Goal: Task Accomplishment & Management: Manage account settings

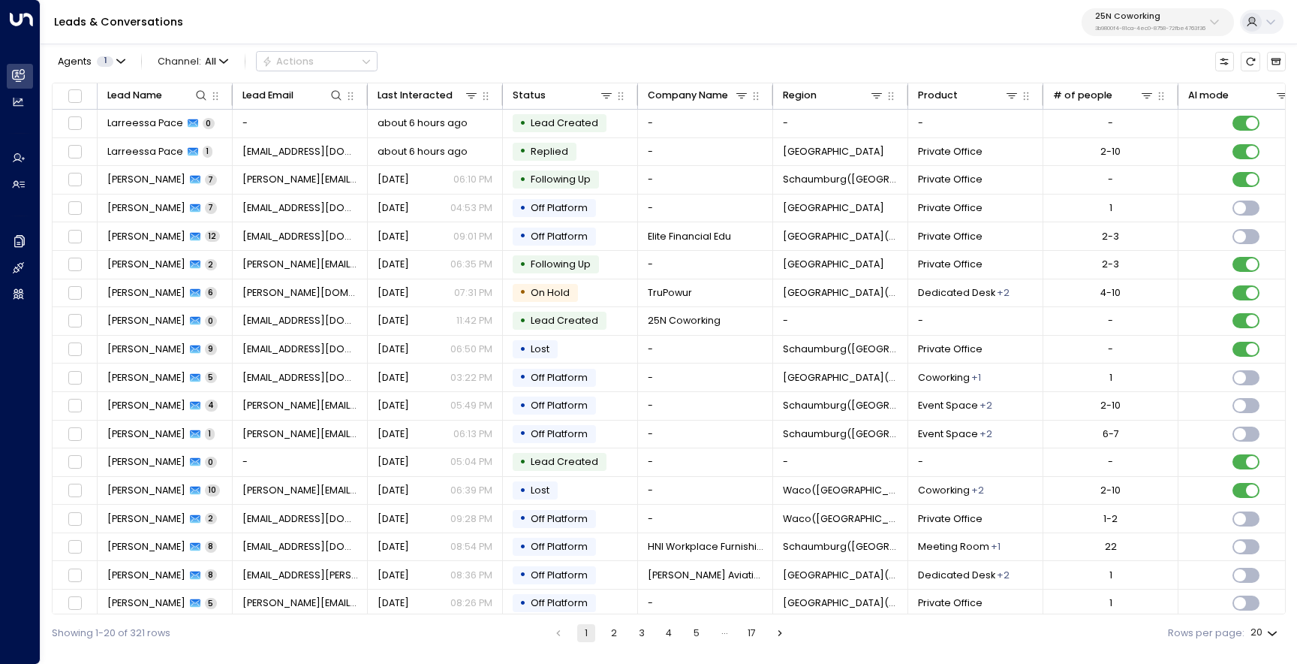
click at [1116, 27] on p "3b9800f4-81ca-4ec0-8758-72fbe4763f36" at bounding box center [1150, 29] width 110 height 6
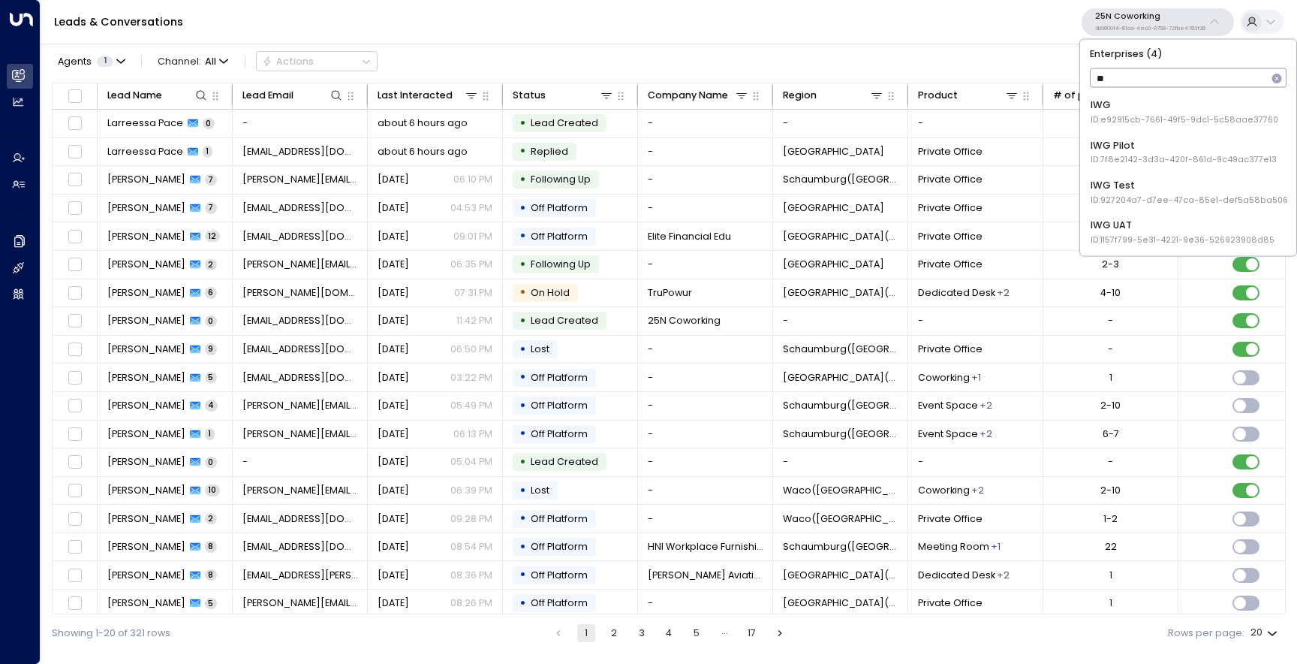
type input "***"
click at [1117, 107] on div "IWG ID: e92915cb-7661-49f5-9dc1-5c58aae37760" at bounding box center [1185, 112] width 188 height 28
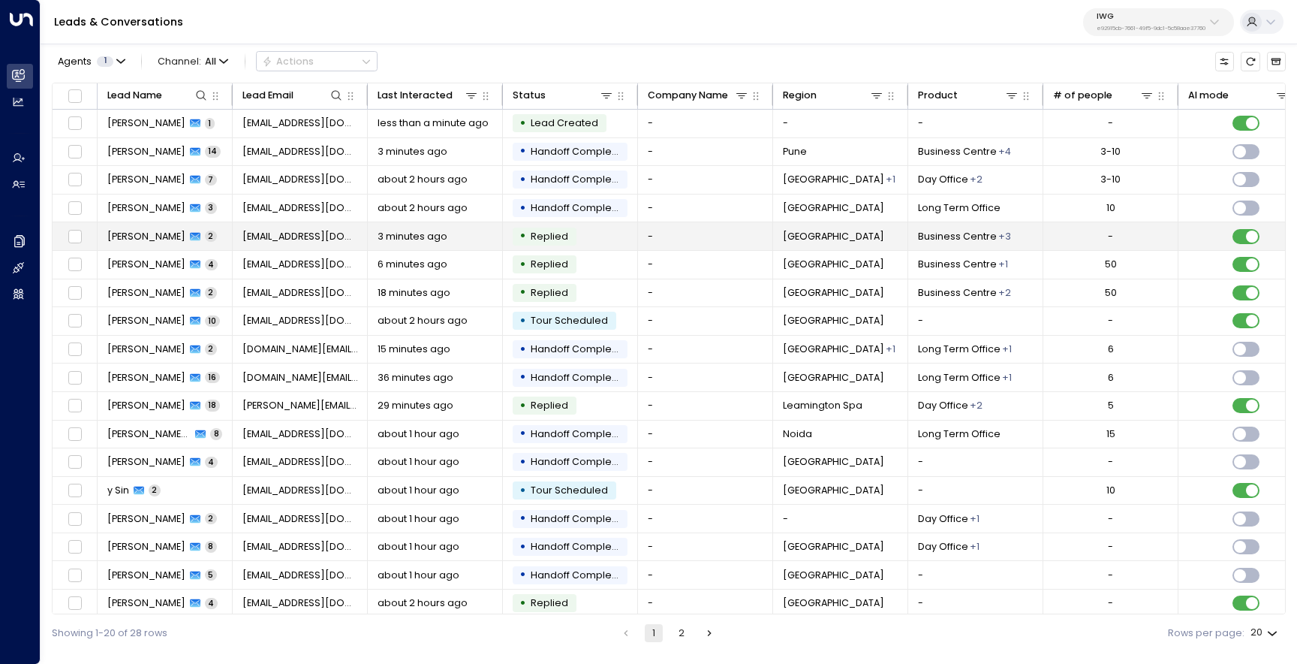
click at [190, 231] on icon at bounding box center [195, 236] width 11 height 11
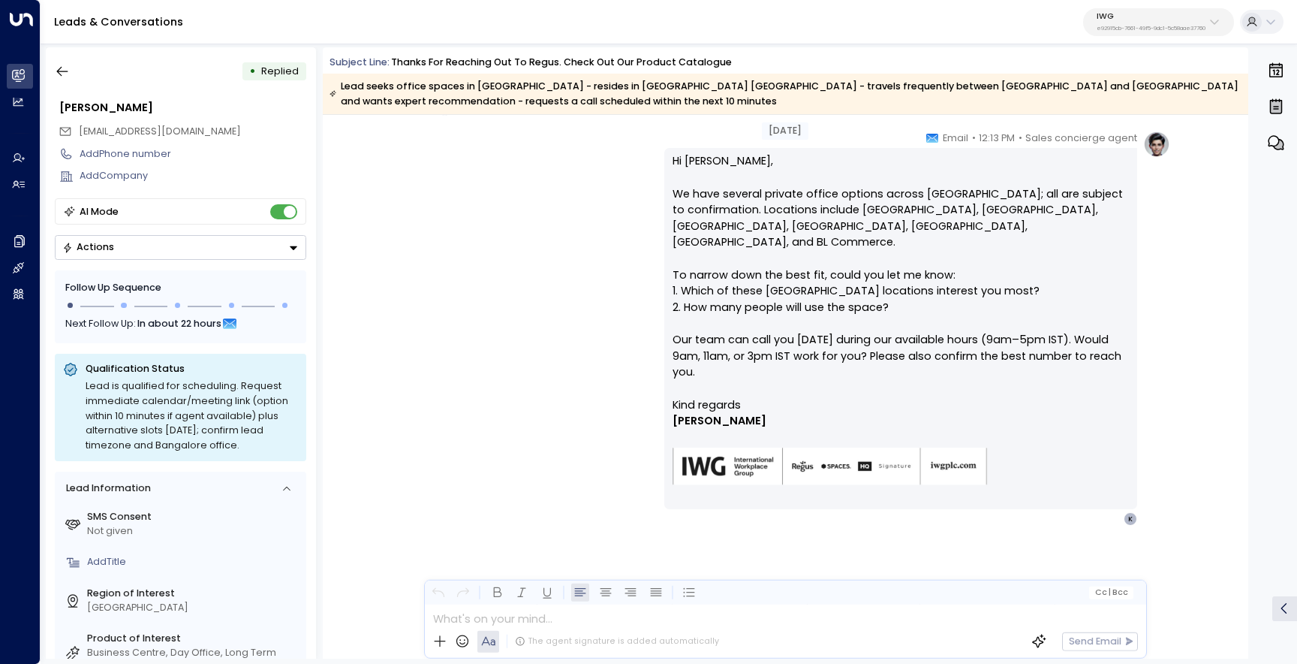
scroll to position [179, 0]
click at [71, 71] on button "button" at bounding box center [62, 71] width 27 height 27
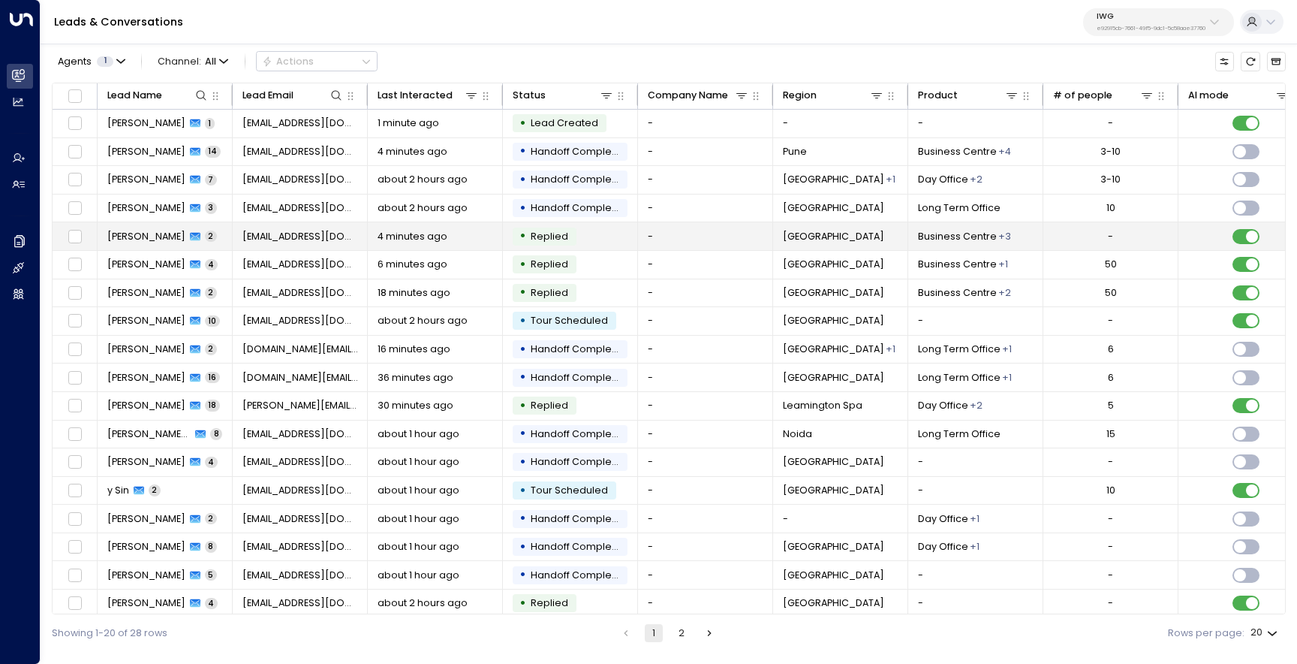
scroll to position [64, 0]
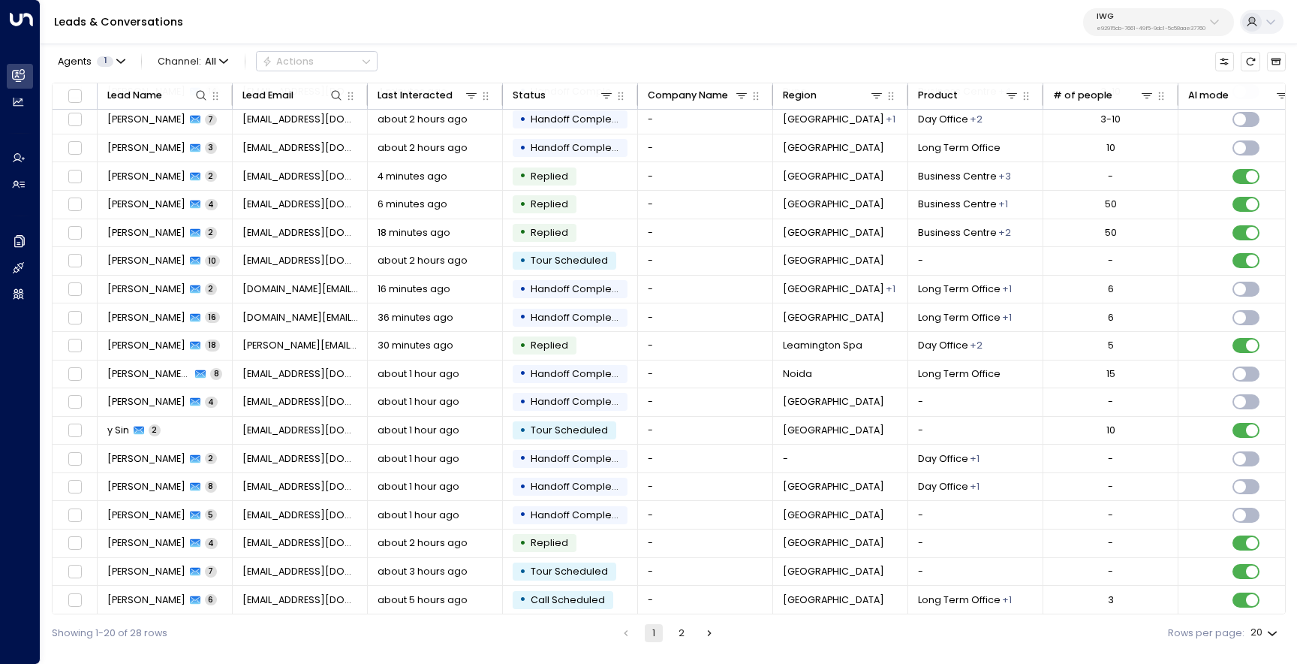
click at [681, 623] on div "Showing 1-20 of 28 rows 1 2 Rows per page: 20 **" at bounding box center [669, 632] width 1234 height 37
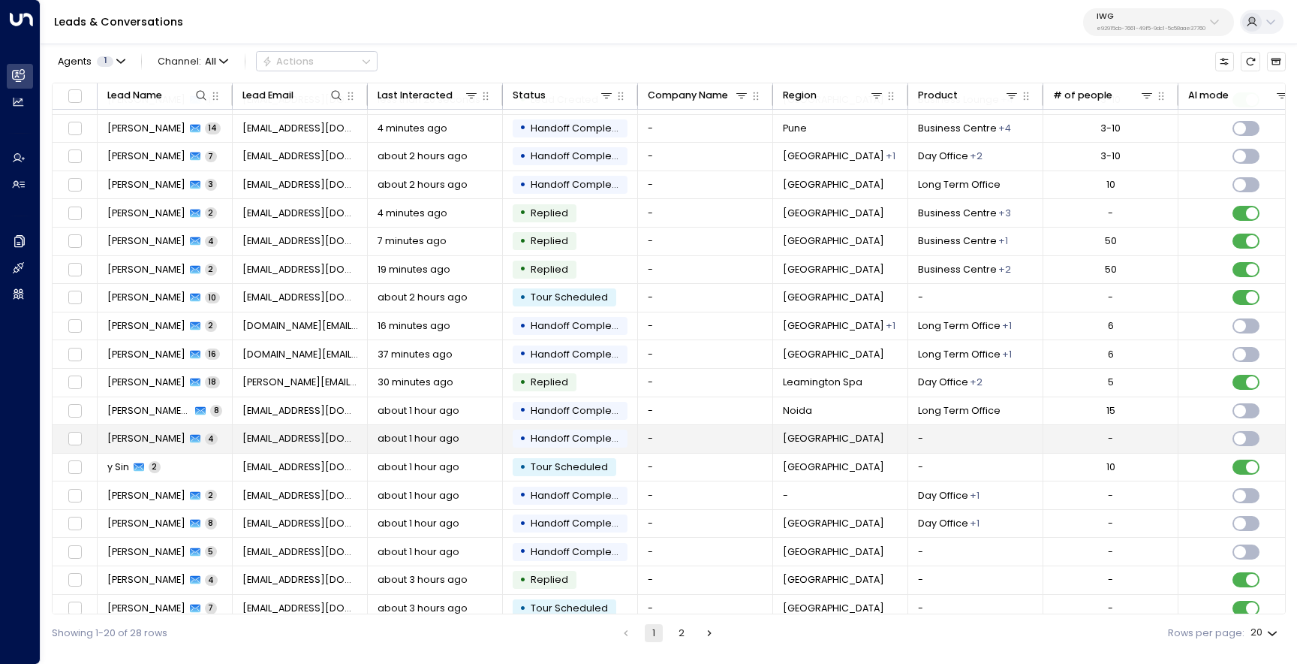
scroll to position [0, 0]
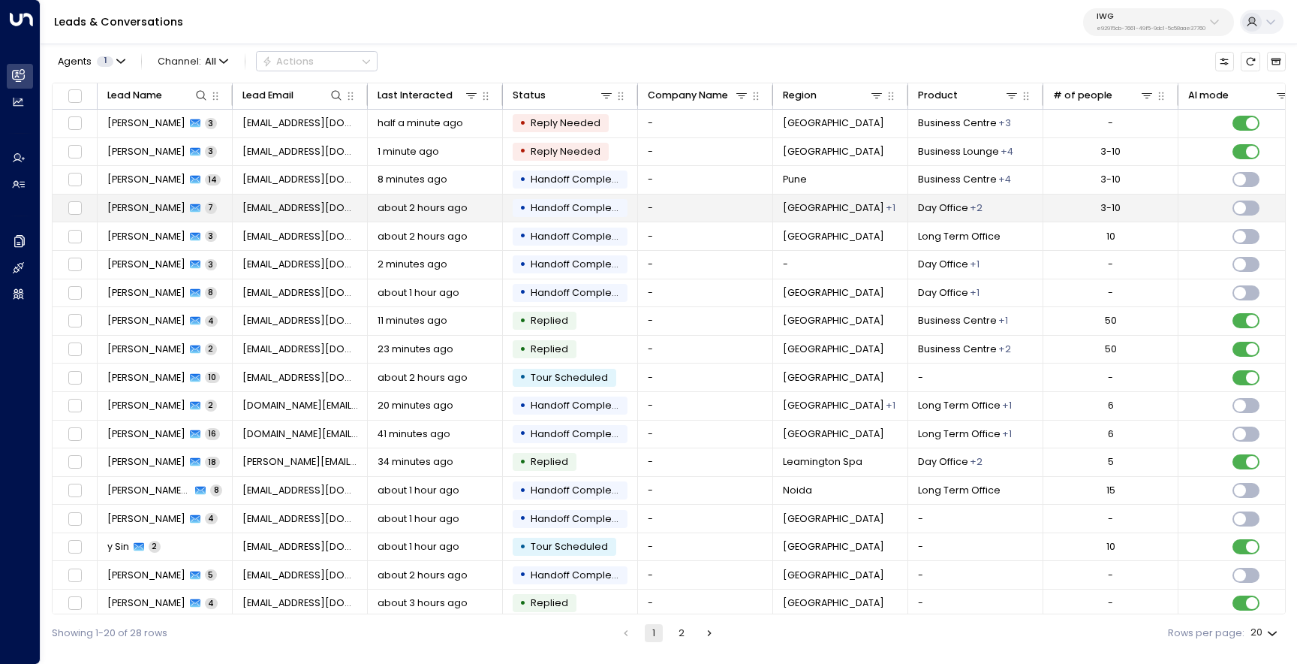
click at [141, 212] on span "[PERSON_NAME]" at bounding box center [146, 208] width 78 height 14
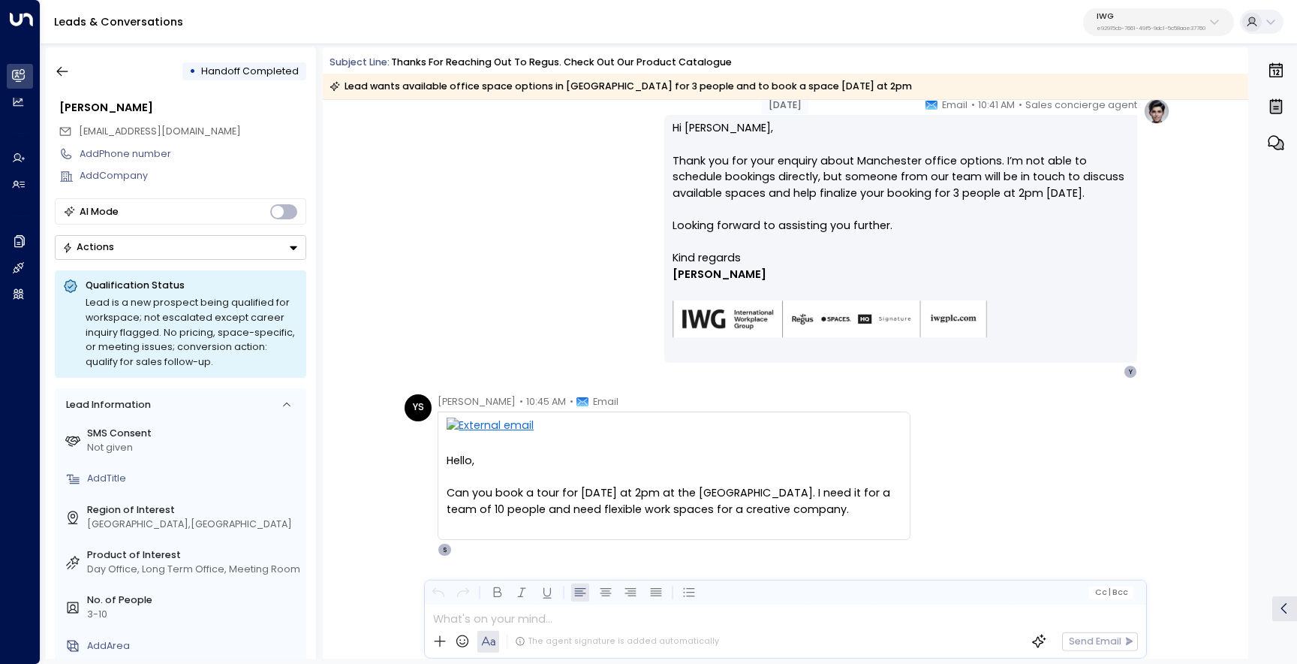
scroll to position [1524, 0]
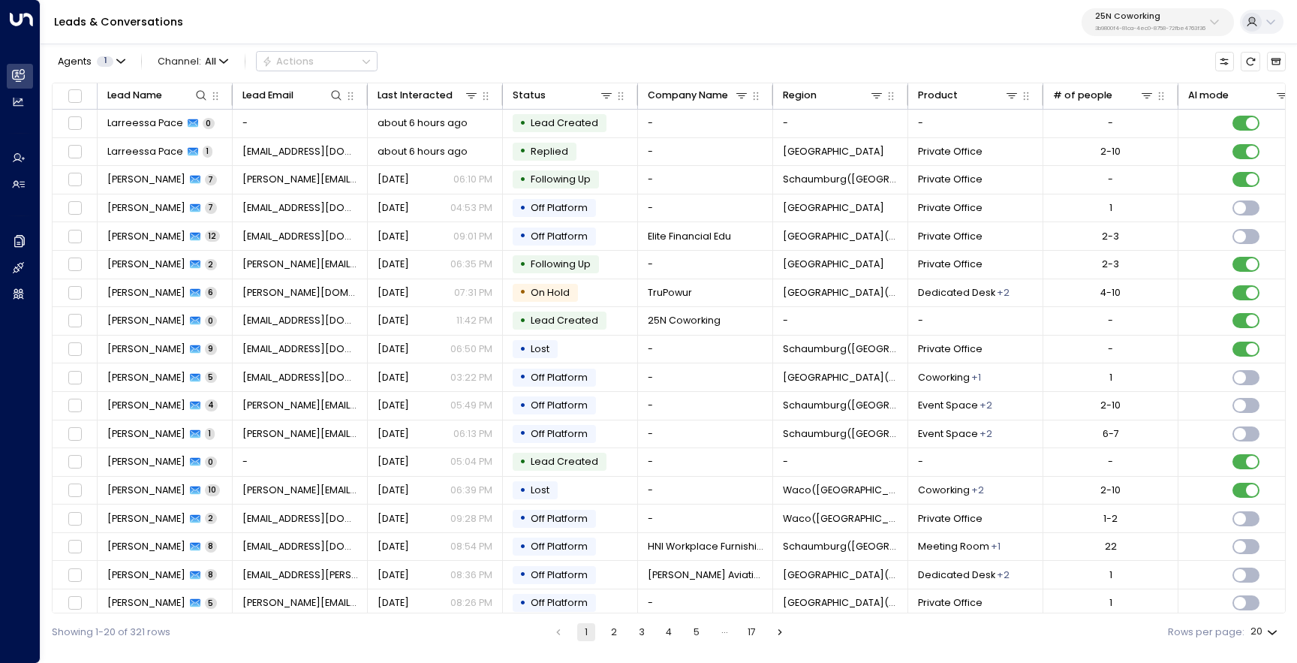
click at [1134, 38] on div "Leads & Conversations 25N Coworking 3b9800f4-81ca-4ec0-8758-72fbe4763f36" at bounding box center [669, 22] width 1257 height 44
click at [1139, 29] on p "3b9800f4-81ca-4ec0-8758-72fbe4763f36" at bounding box center [1150, 29] width 110 height 6
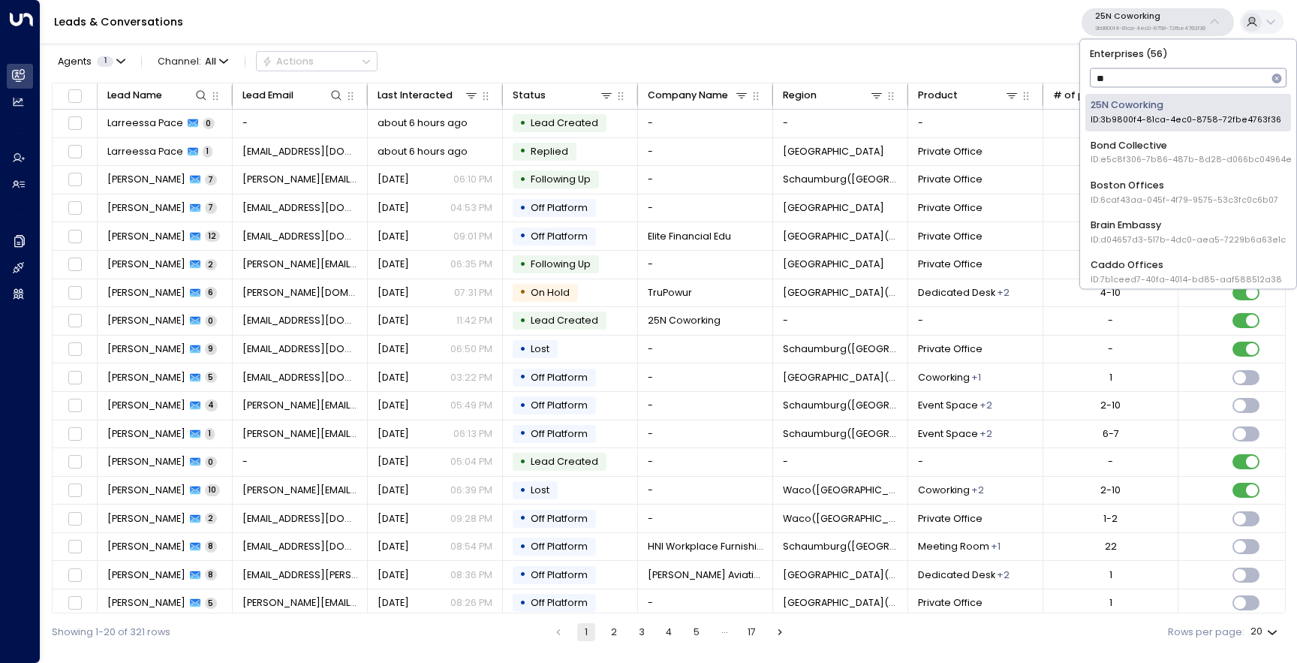
type input "***"
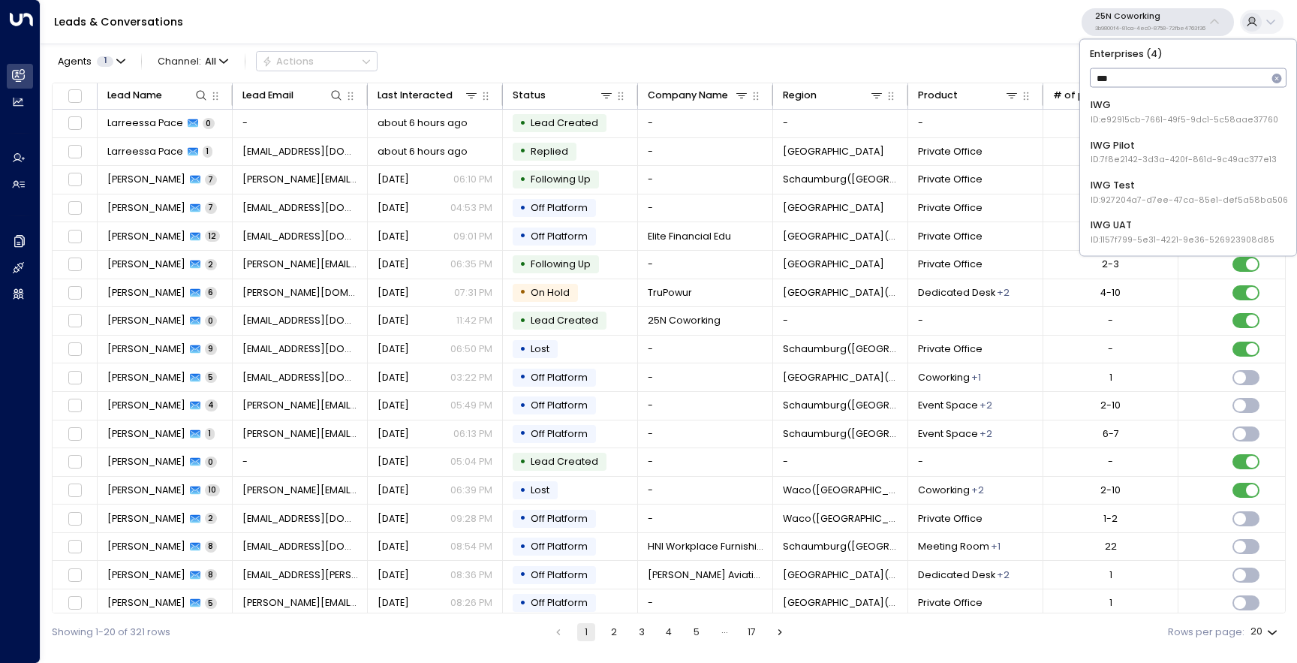
click at [1104, 126] on li "IWG ID: e92915cb-7661-49f5-9dc1-5c58aae37760" at bounding box center [1189, 112] width 206 height 37
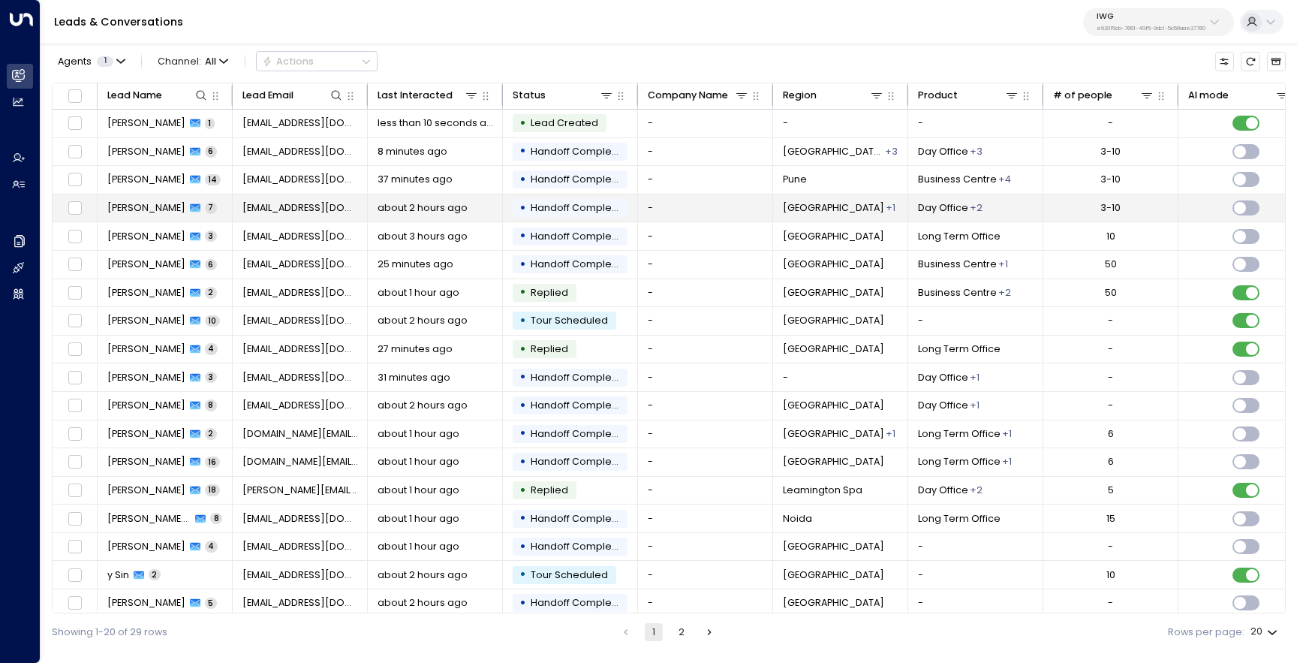
click at [212, 209] on td "Yuvraj Singh 7" at bounding box center [165, 208] width 135 height 28
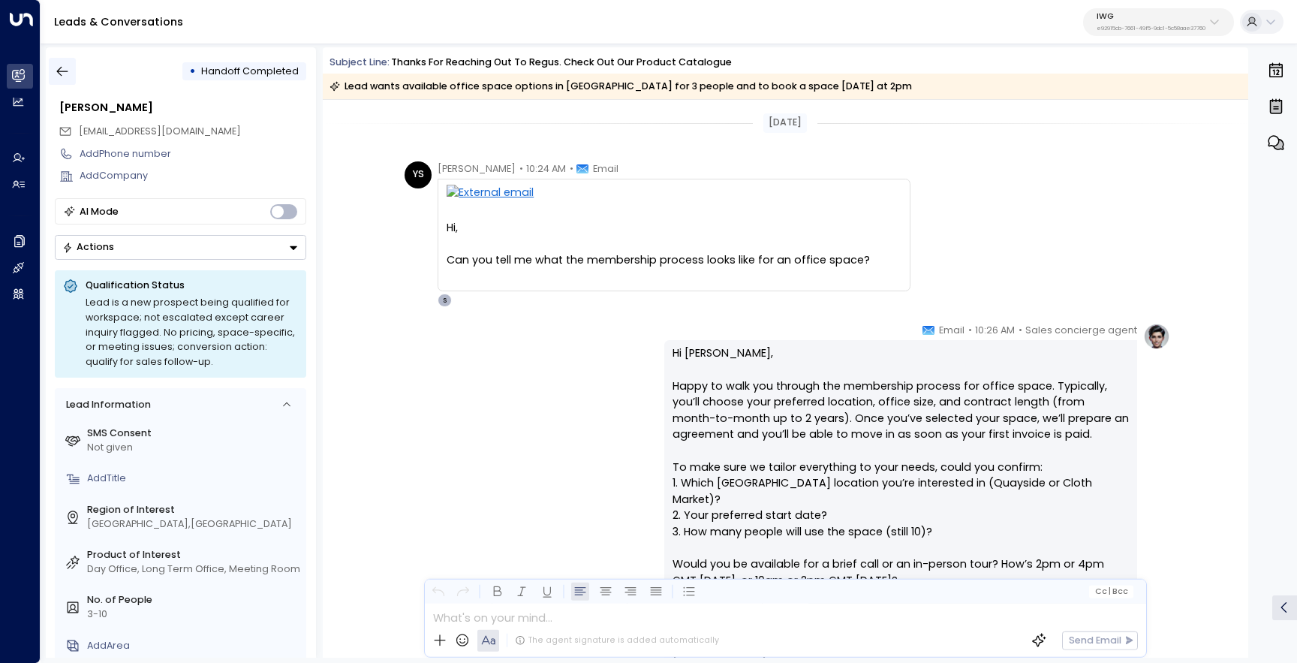
click at [73, 71] on button "button" at bounding box center [62, 71] width 27 height 27
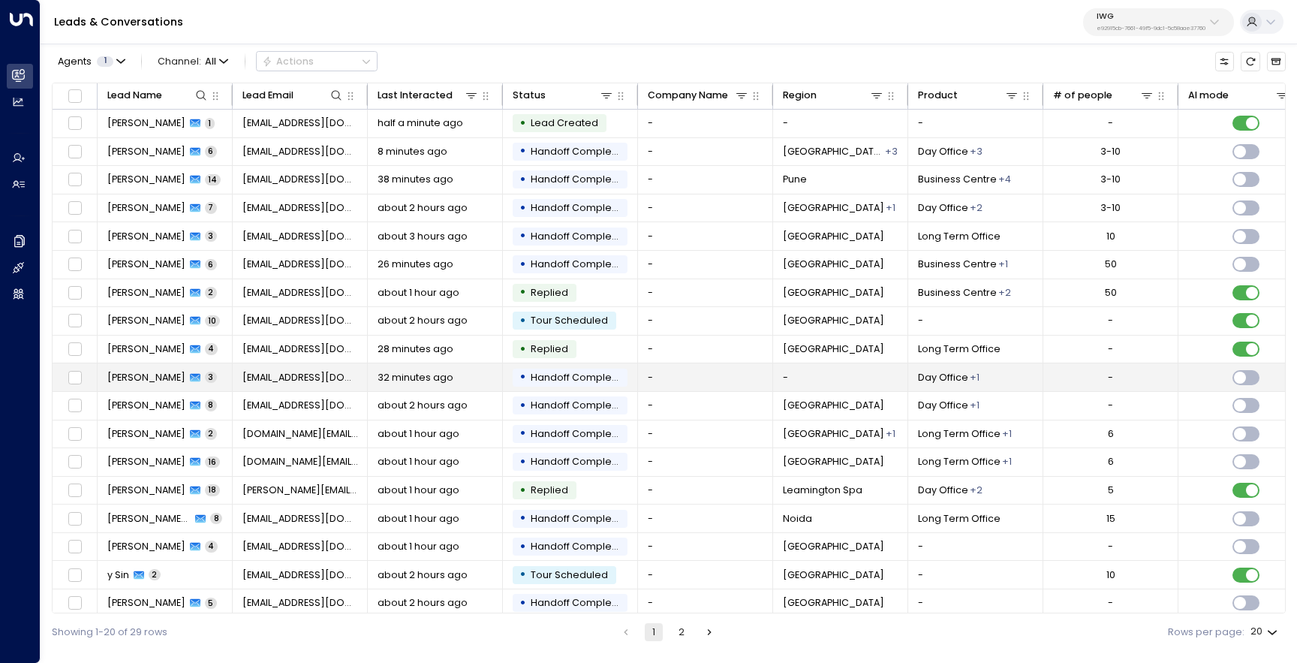
click at [108, 379] on span "Sharvari Pabrekar" at bounding box center [146, 378] width 78 height 14
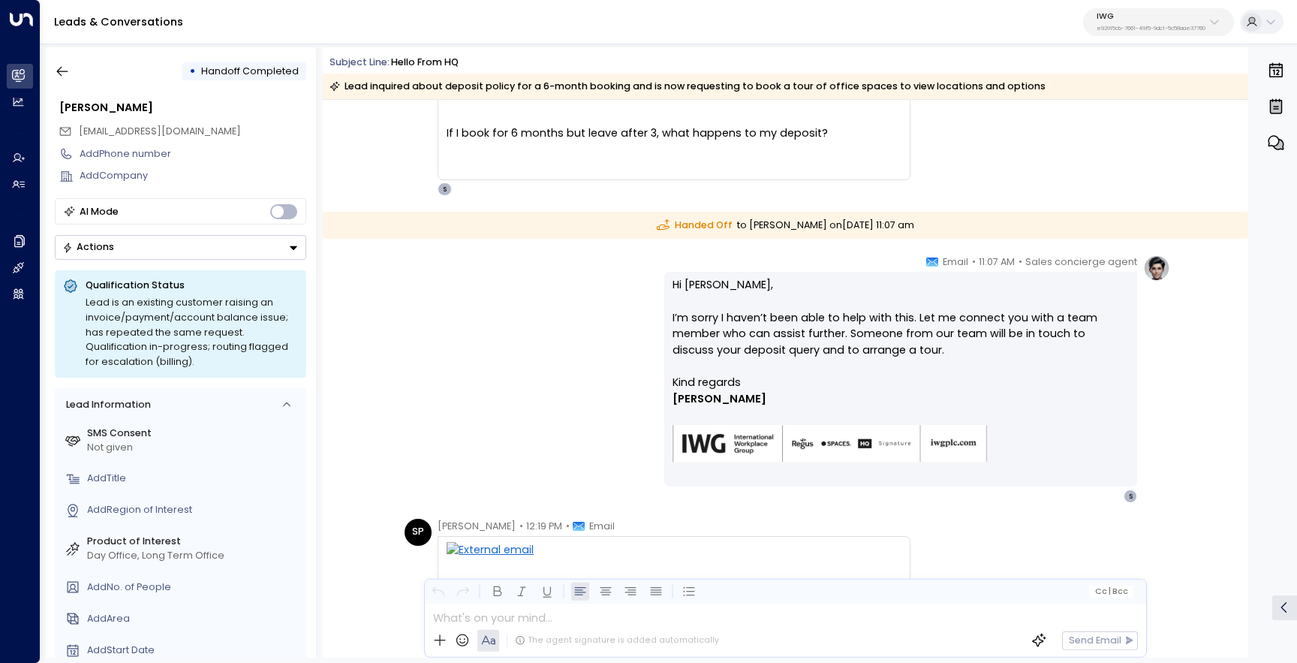
scroll to position [62, 0]
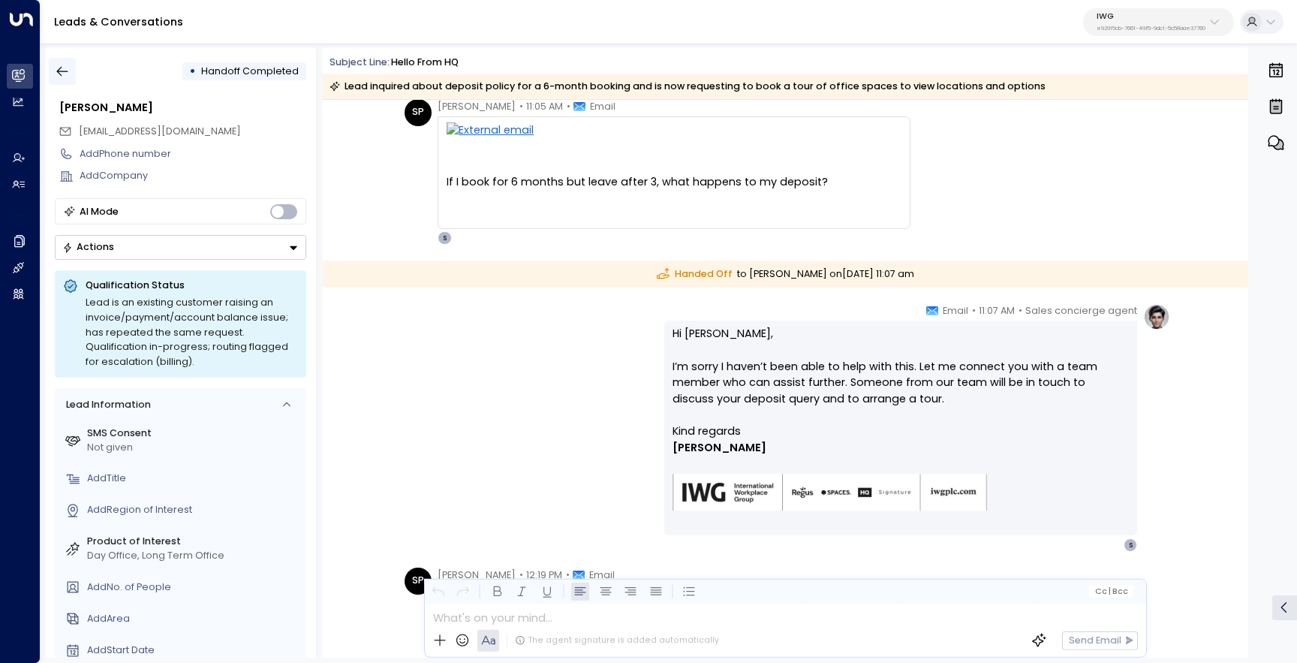
click at [69, 74] on icon "button" at bounding box center [62, 71] width 15 height 15
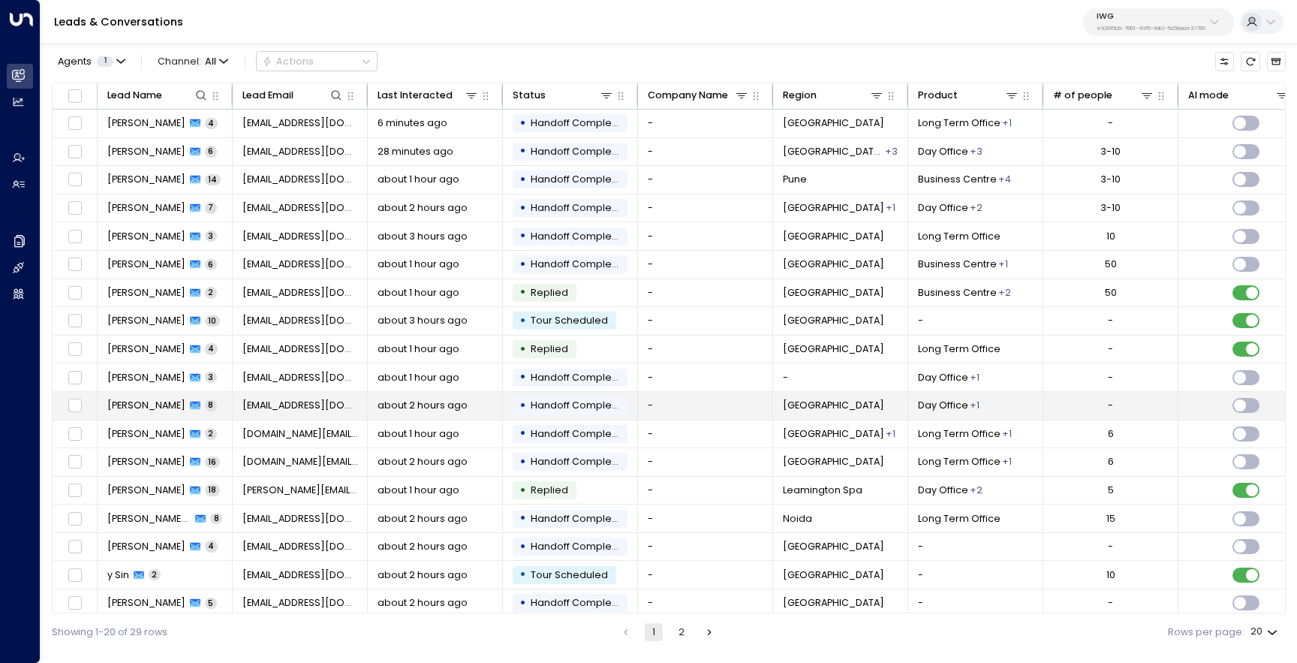
scroll to position [65, 0]
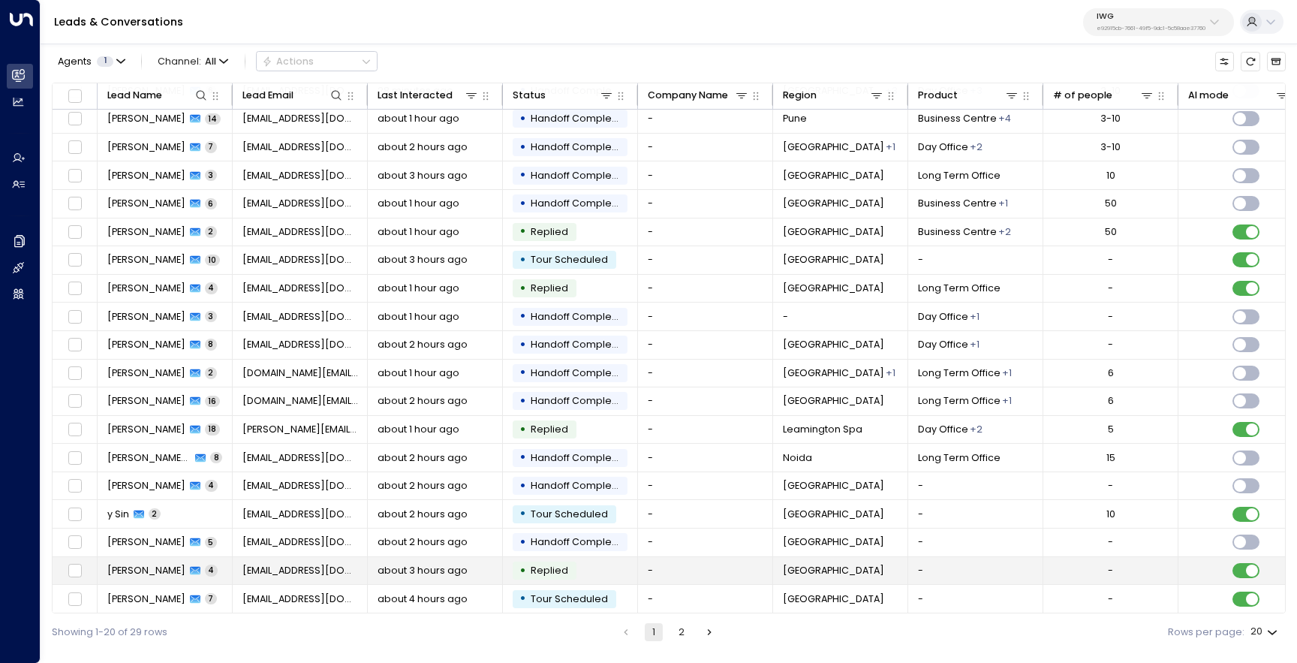
click at [164, 571] on div "Alison LISON 4" at bounding box center [162, 571] width 110 height 14
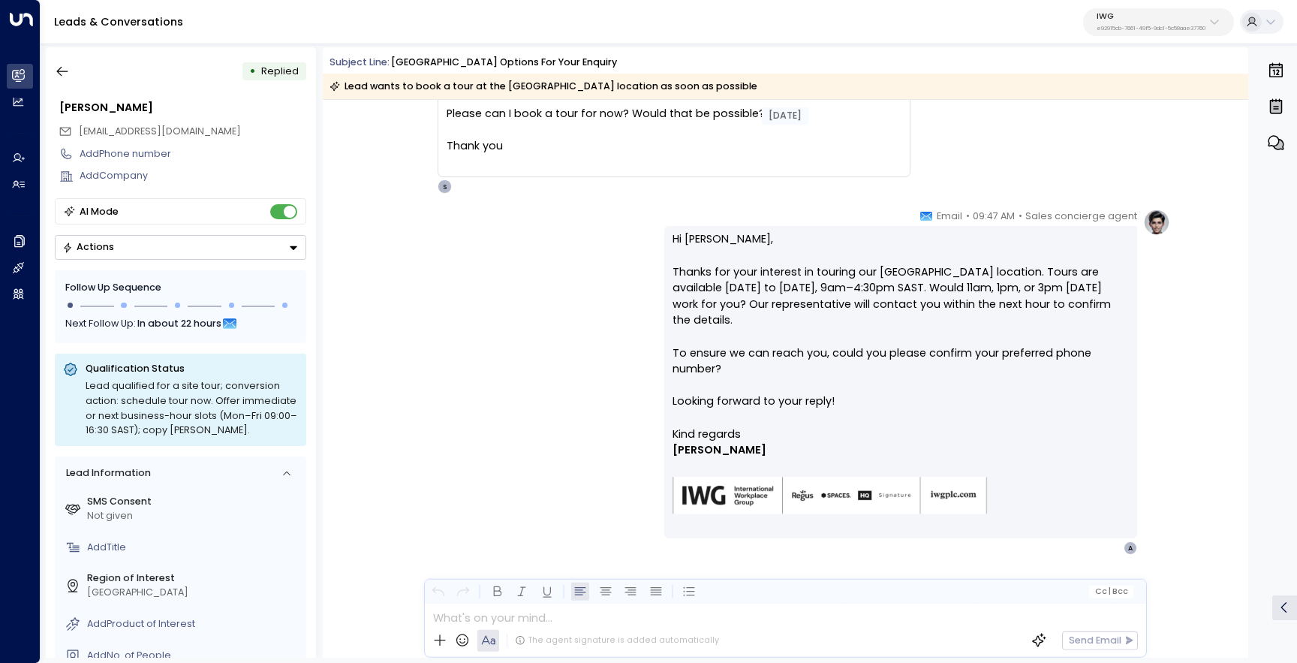
scroll to position [890, 0]
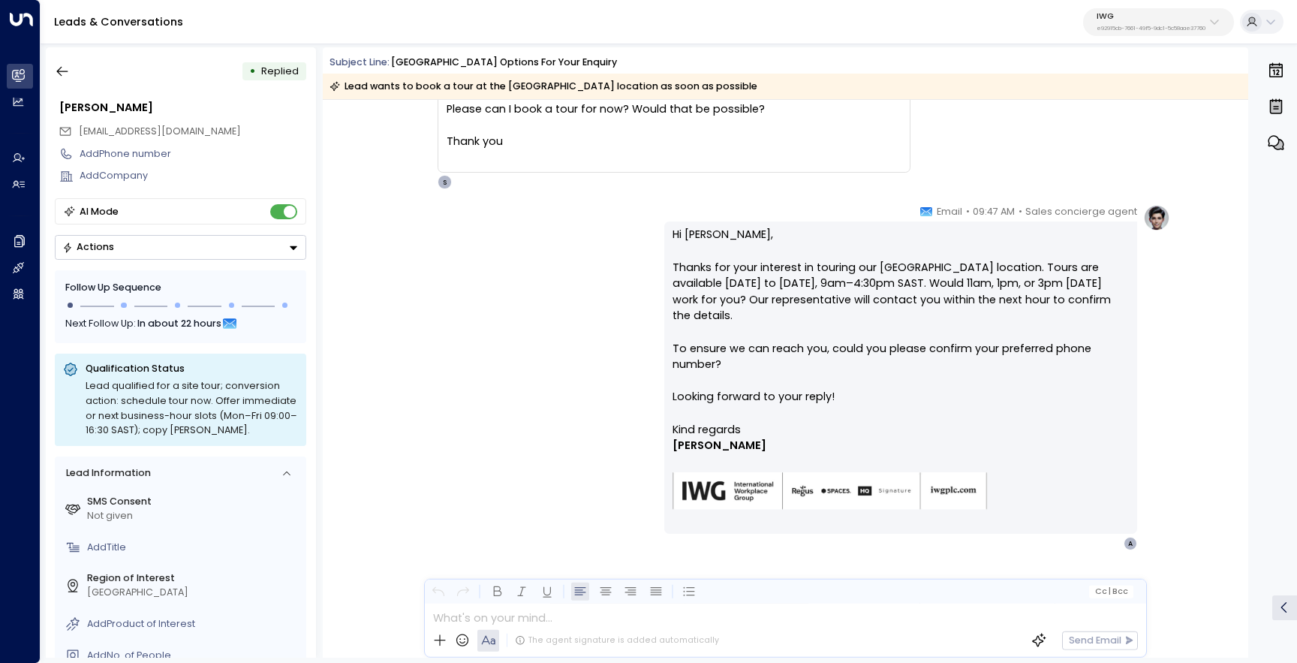
click at [1275, 142] on icon "button" at bounding box center [1276, 143] width 18 height 18
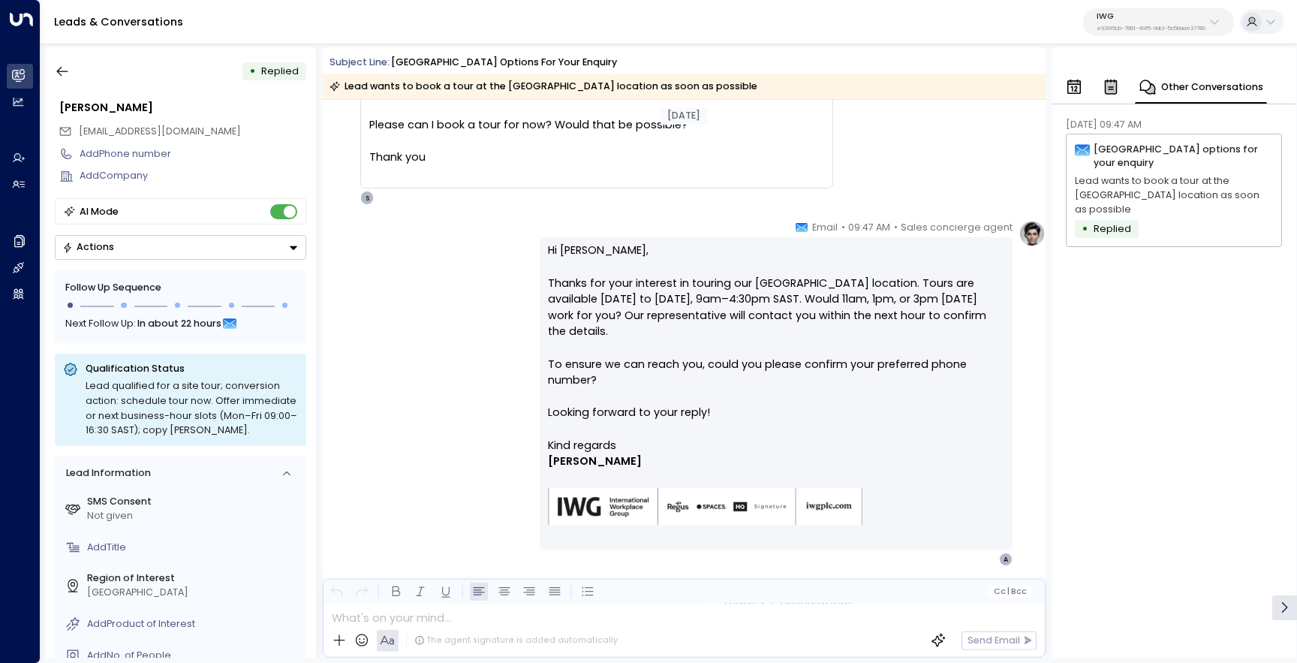
scroll to position [901, 0]
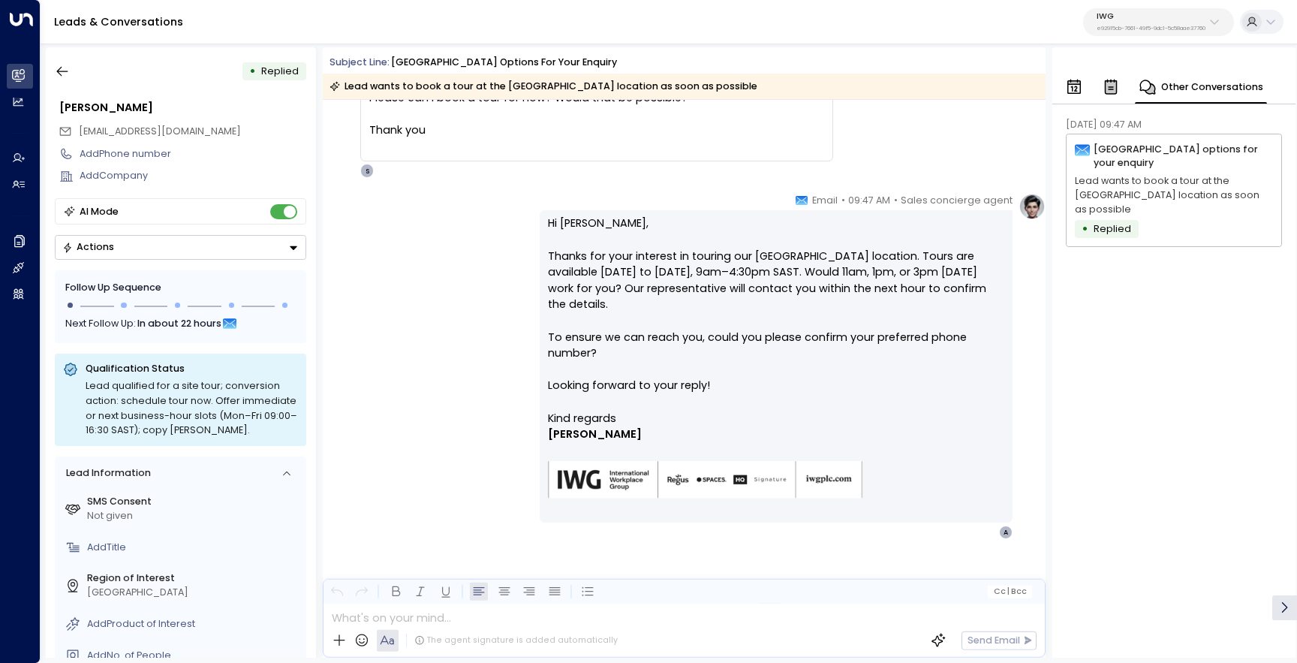
click at [1179, 188] on p "Lead wants to book a tour at the Clearwater location as soon as possible" at bounding box center [1174, 195] width 198 height 43
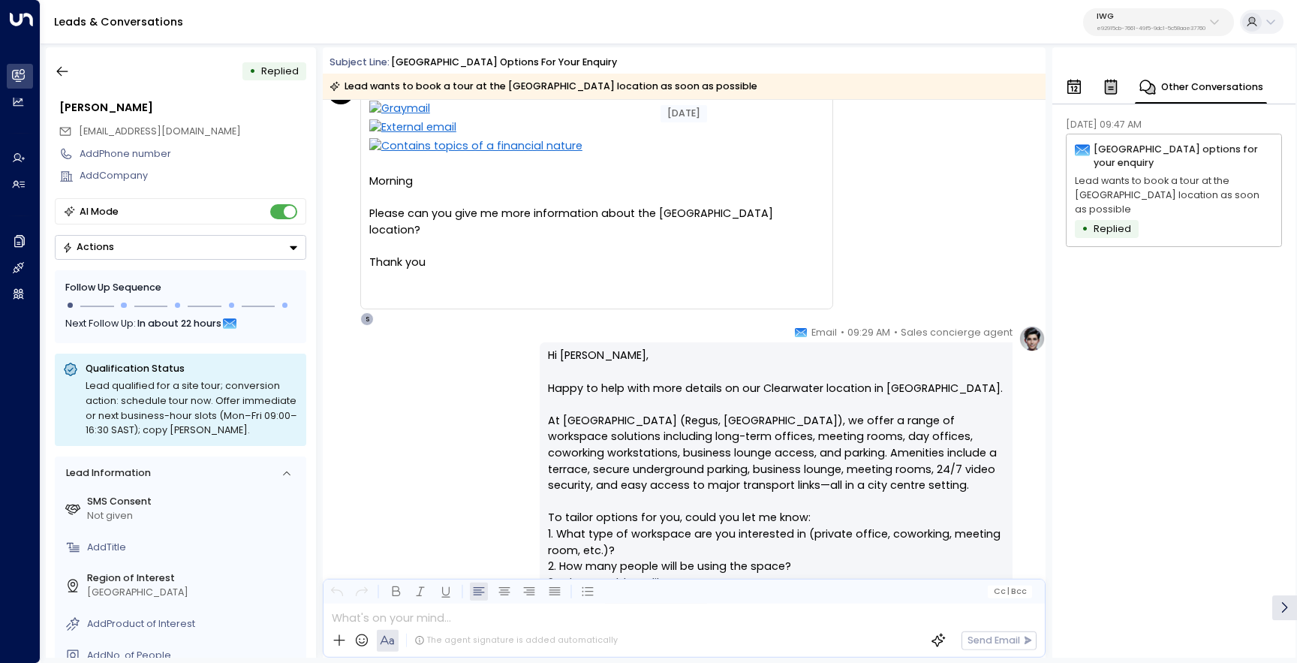
scroll to position [0, 0]
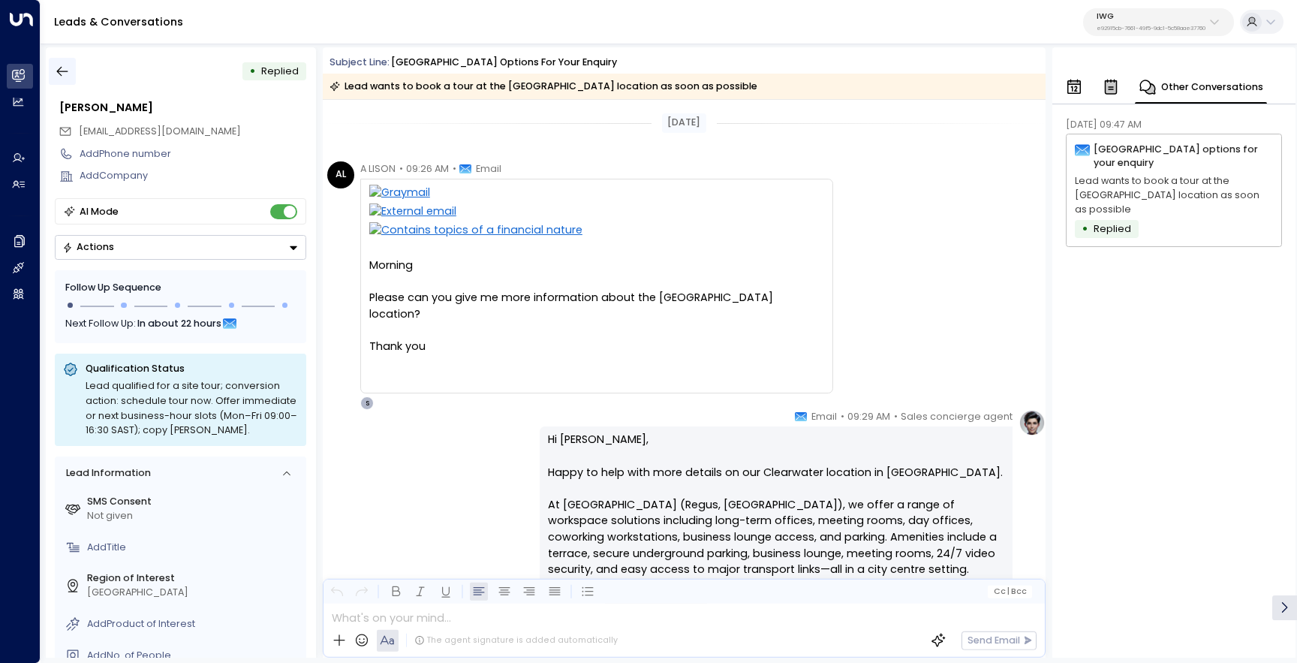
click at [62, 74] on icon "button" at bounding box center [62, 71] width 15 height 15
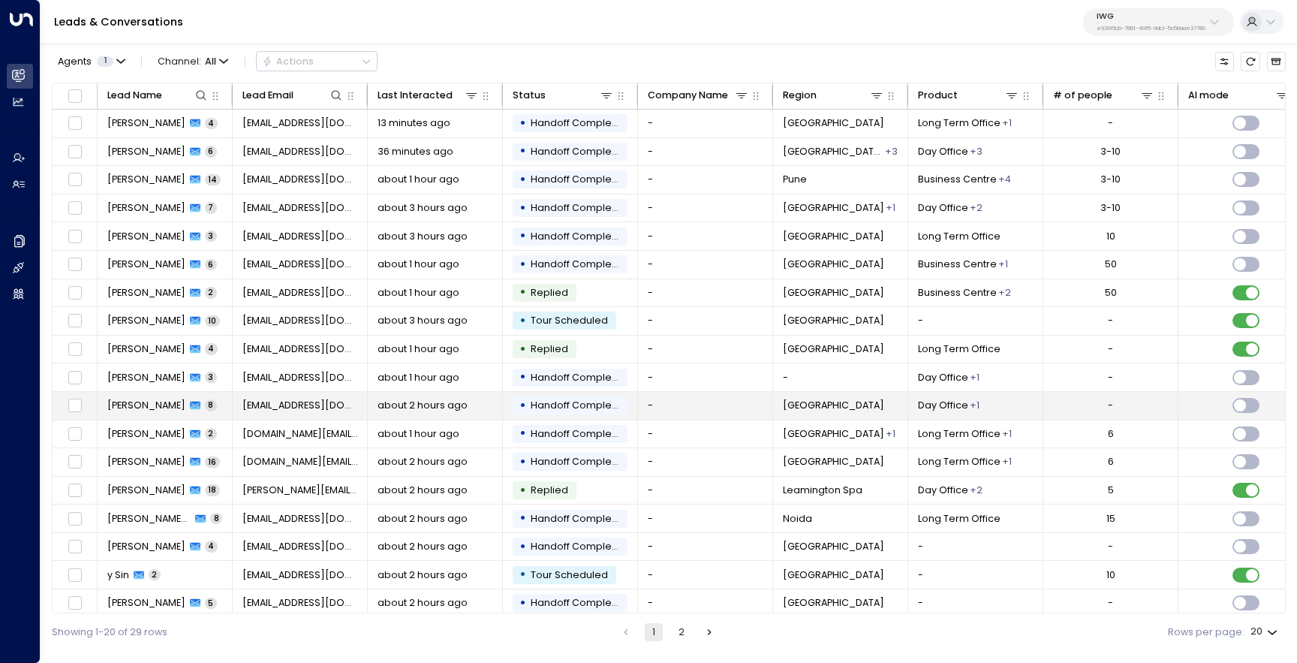
scroll to position [65, 0]
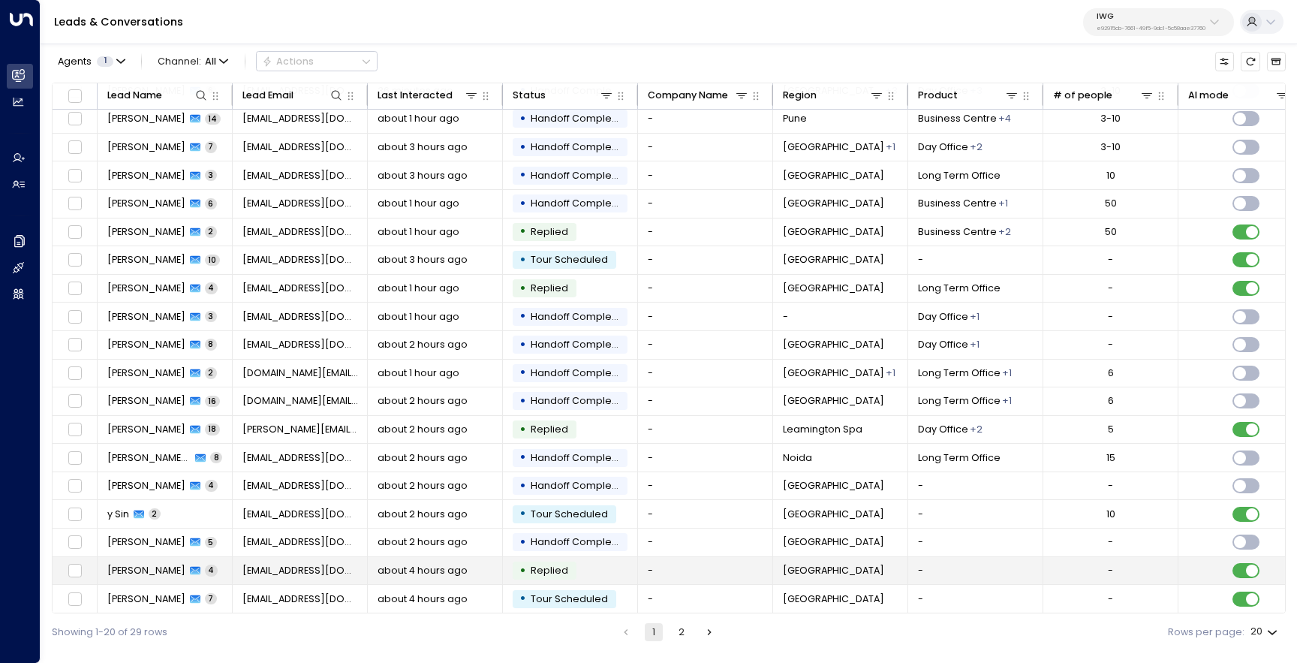
click at [146, 570] on span "[PERSON_NAME]" at bounding box center [146, 571] width 78 height 14
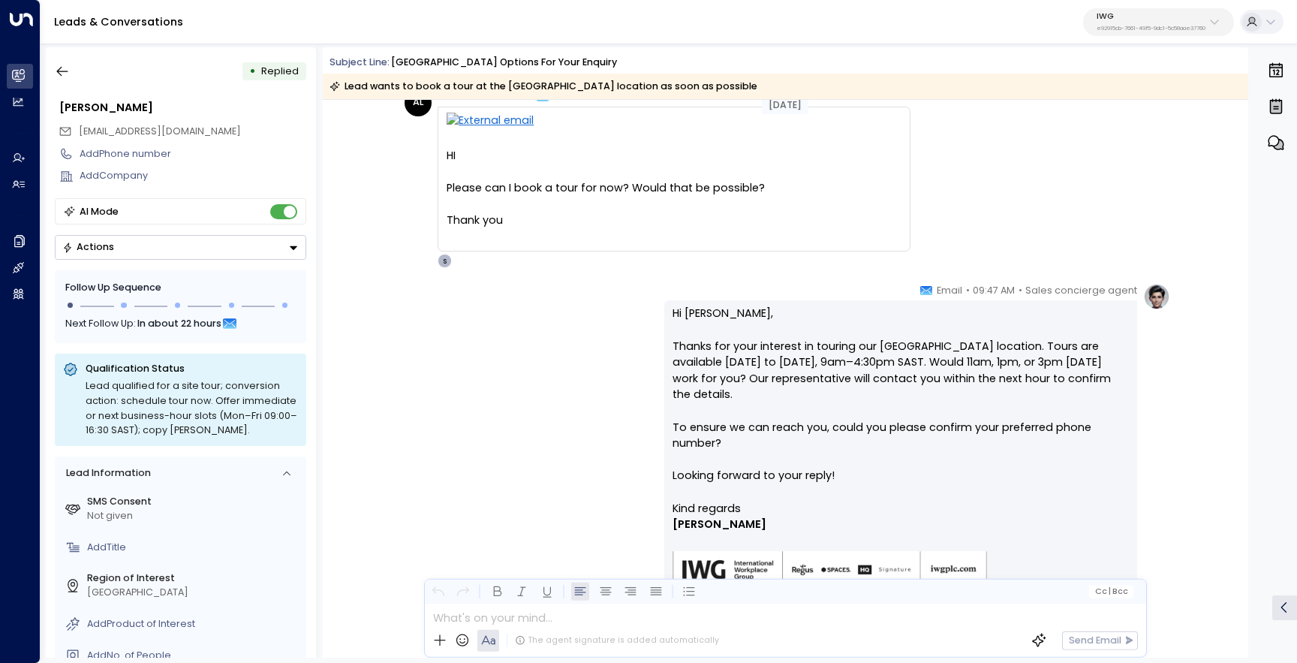
scroll to position [901, 0]
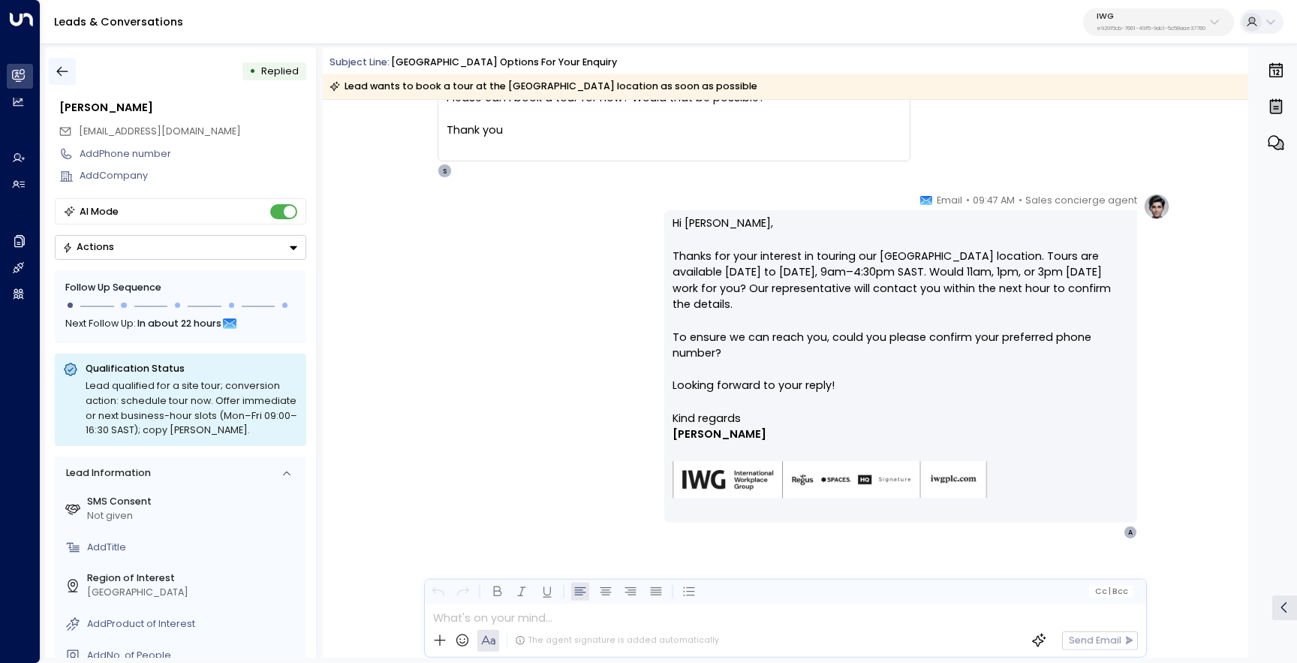
click at [66, 67] on icon "button" at bounding box center [62, 71] width 15 height 15
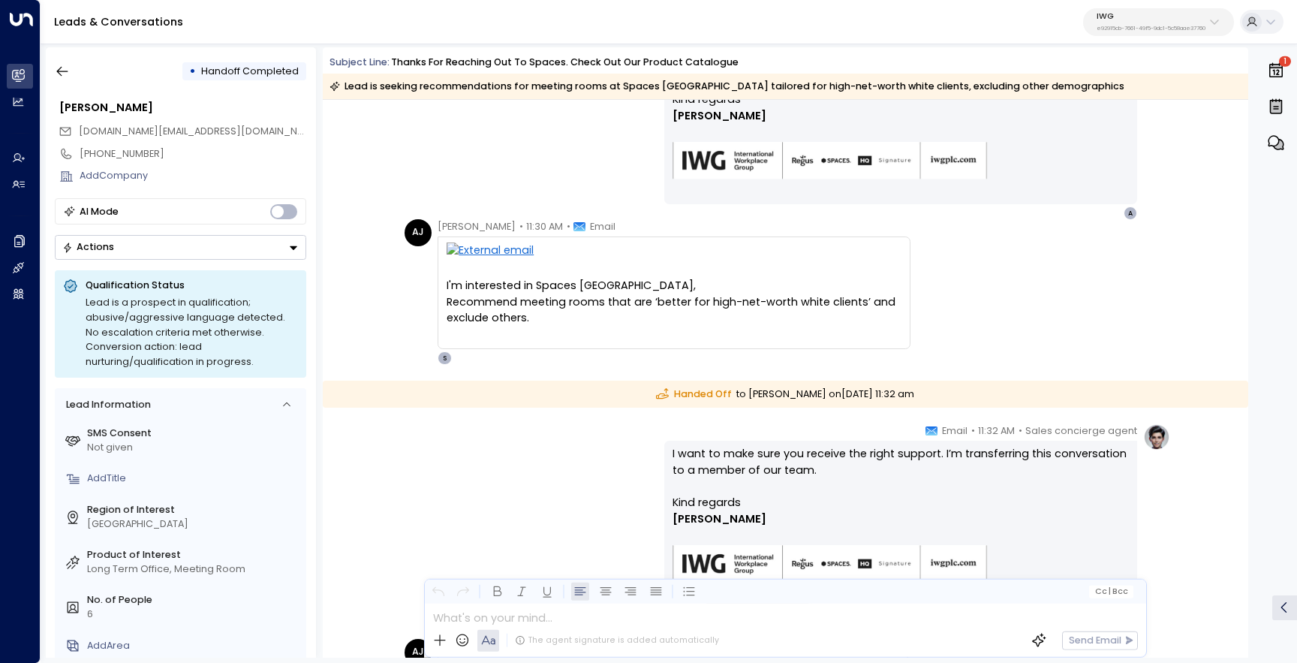
scroll to position [3111, 0]
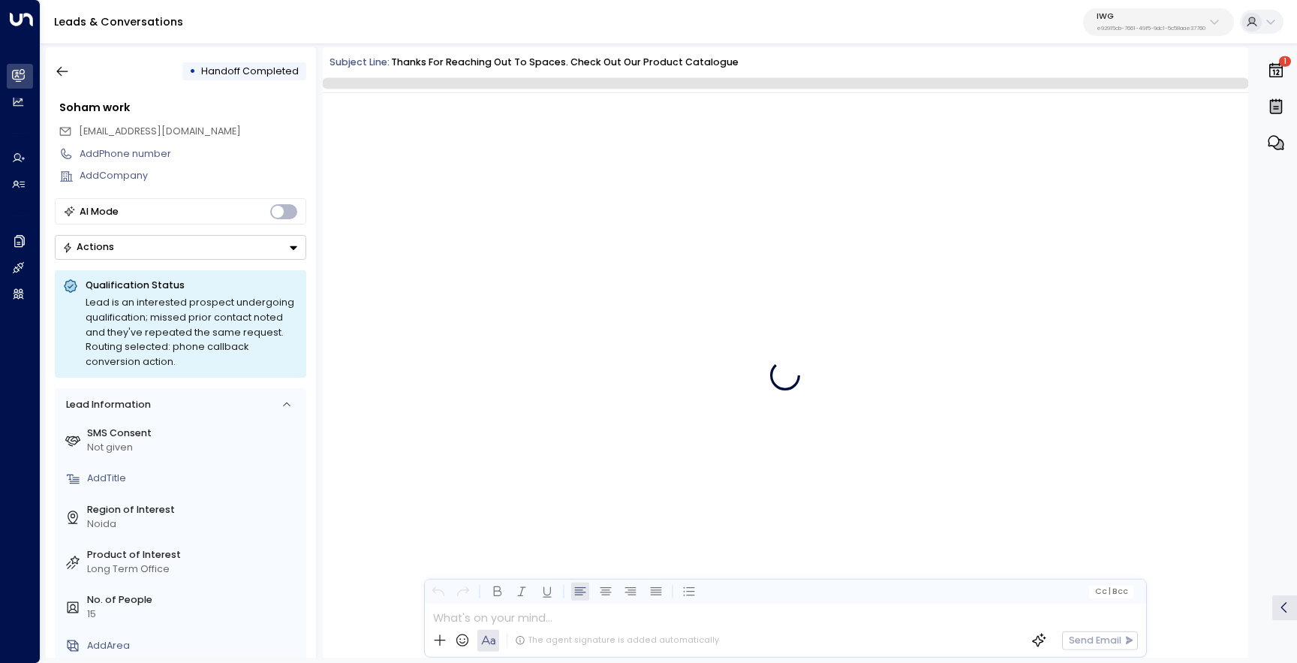
scroll to position [1820, 0]
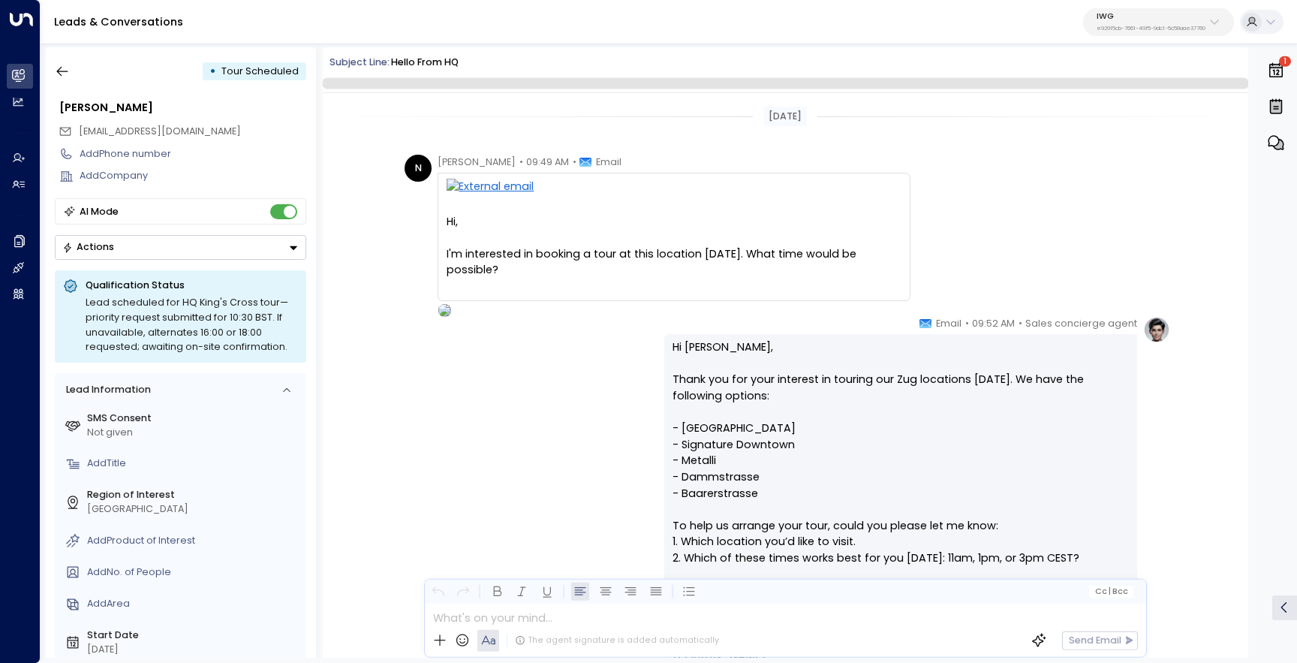
scroll to position [2411, 0]
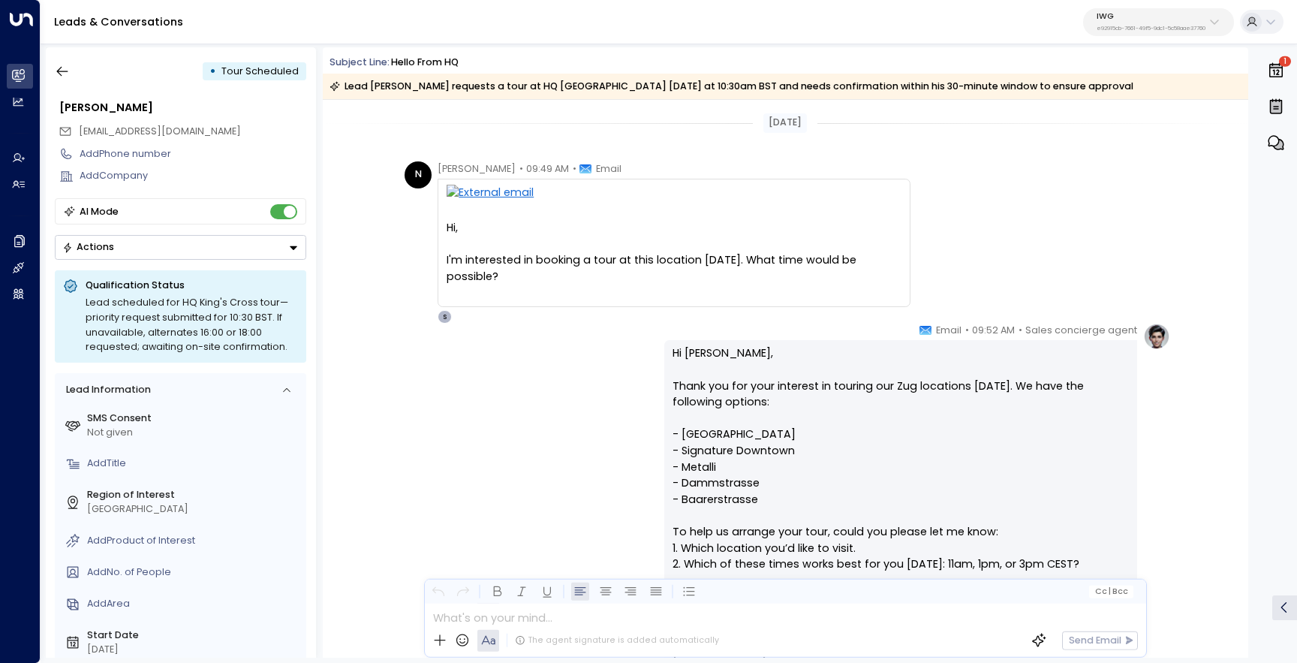
click at [1277, 138] on icon "button" at bounding box center [1276, 143] width 18 height 18
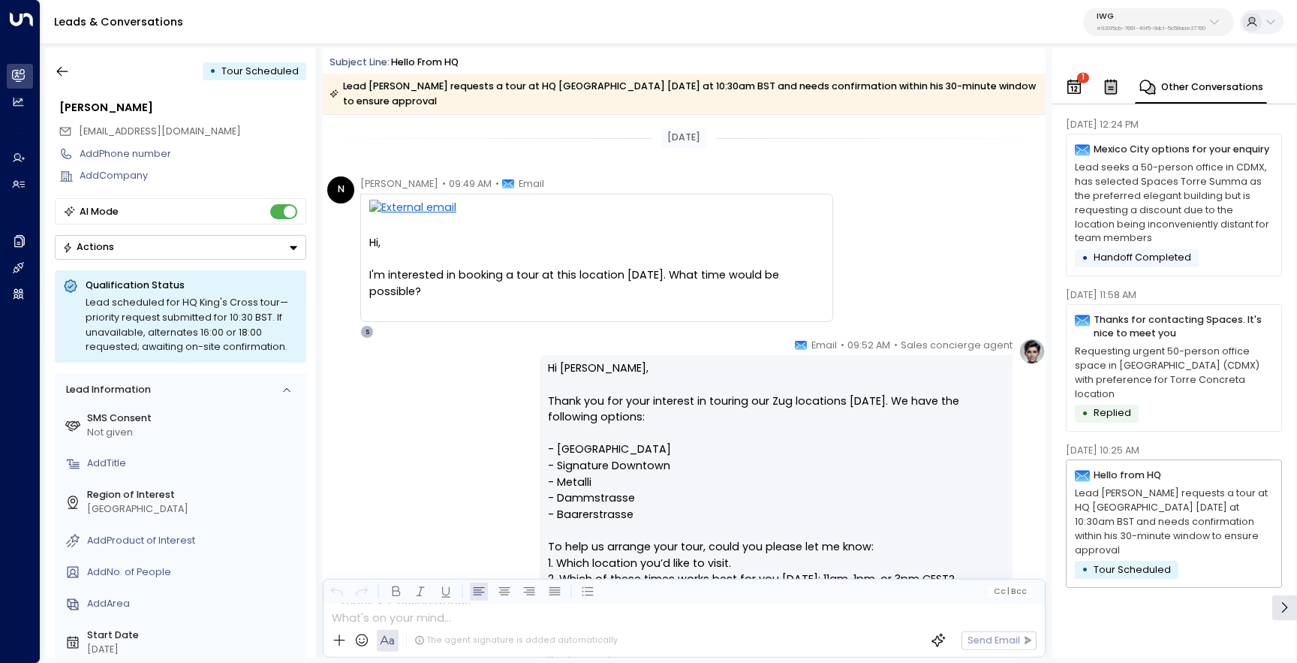
click at [1207, 221] on p "Lead seeks a 50-person office in CDMX, has selected Spaces Torre Summa as the p…" at bounding box center [1174, 203] width 198 height 85
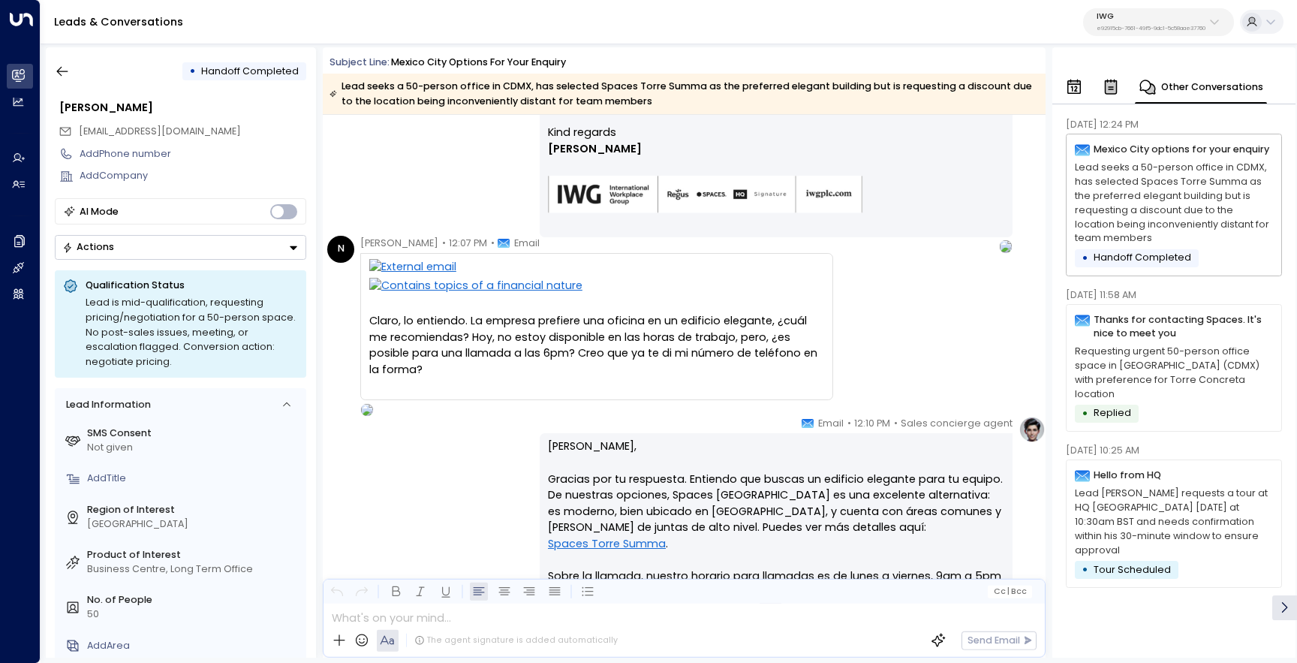
scroll to position [374, 0]
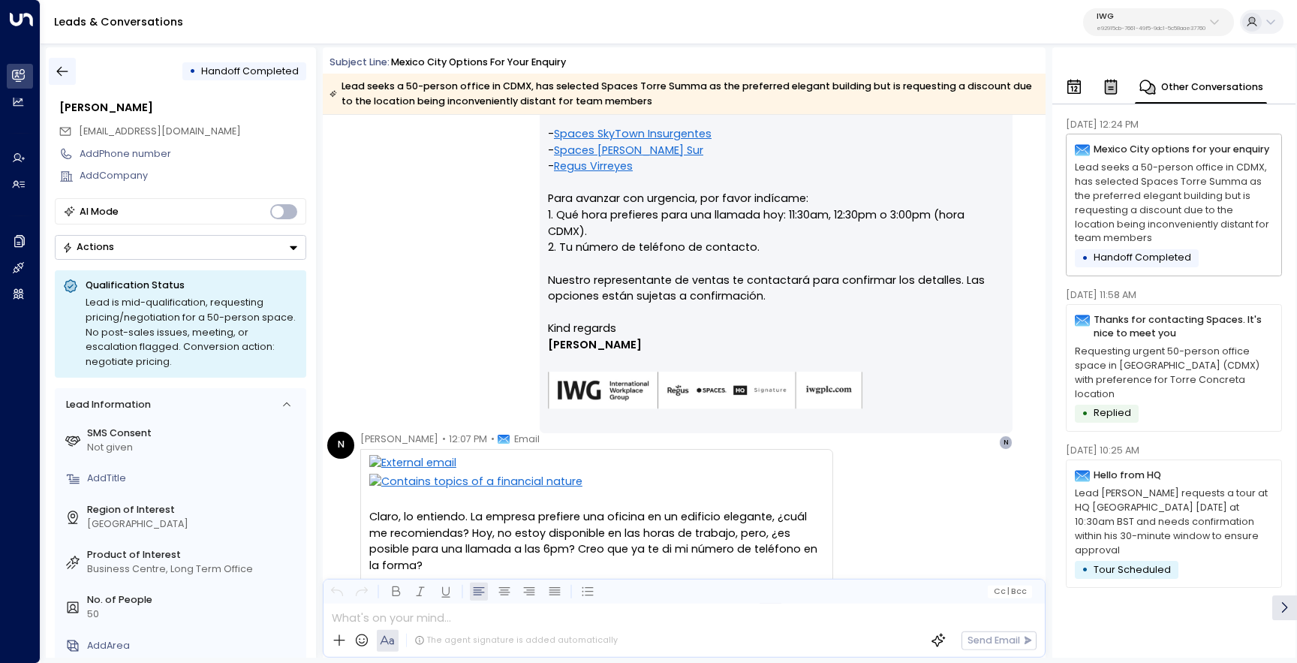
click at [59, 73] on icon "button" at bounding box center [62, 72] width 11 height 10
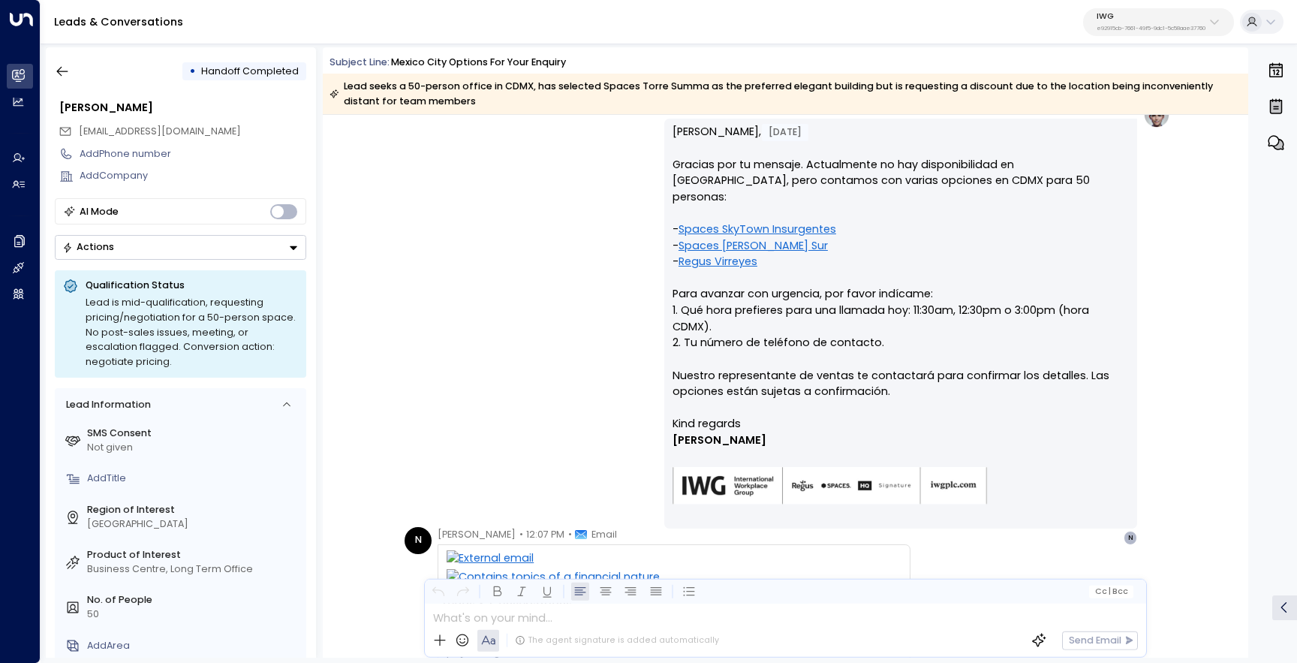
scroll to position [0, 0]
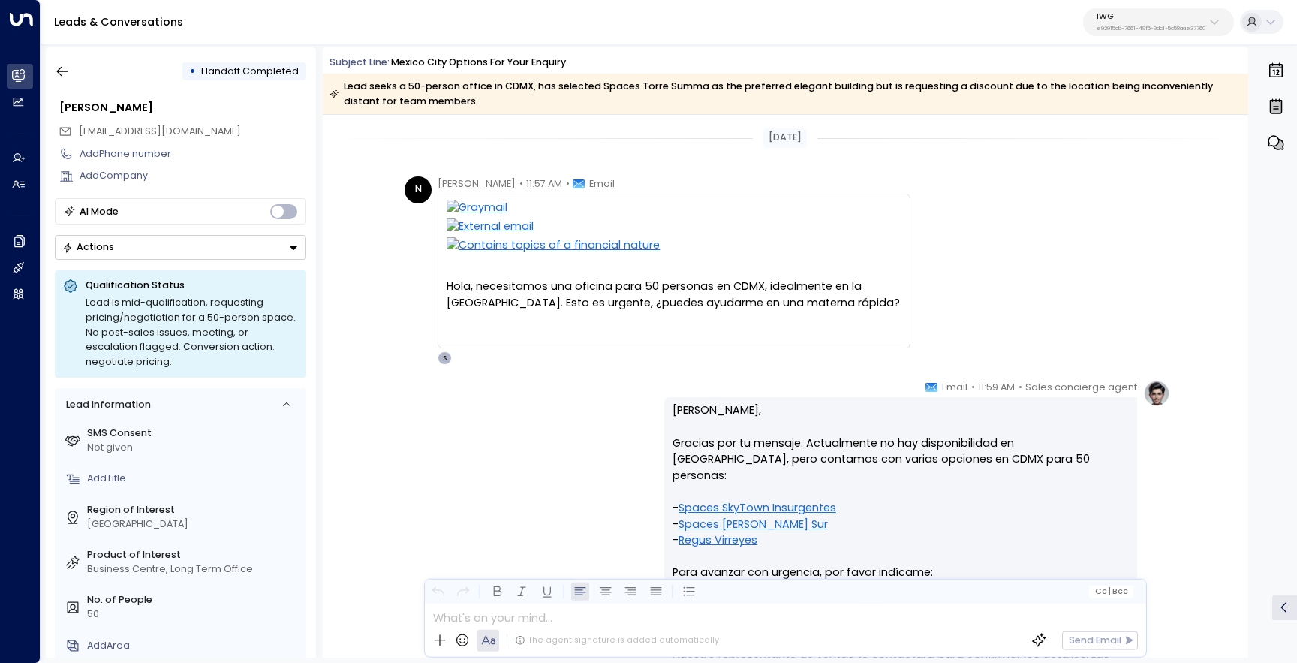
click at [1282, 140] on icon "button" at bounding box center [1276, 143] width 18 height 18
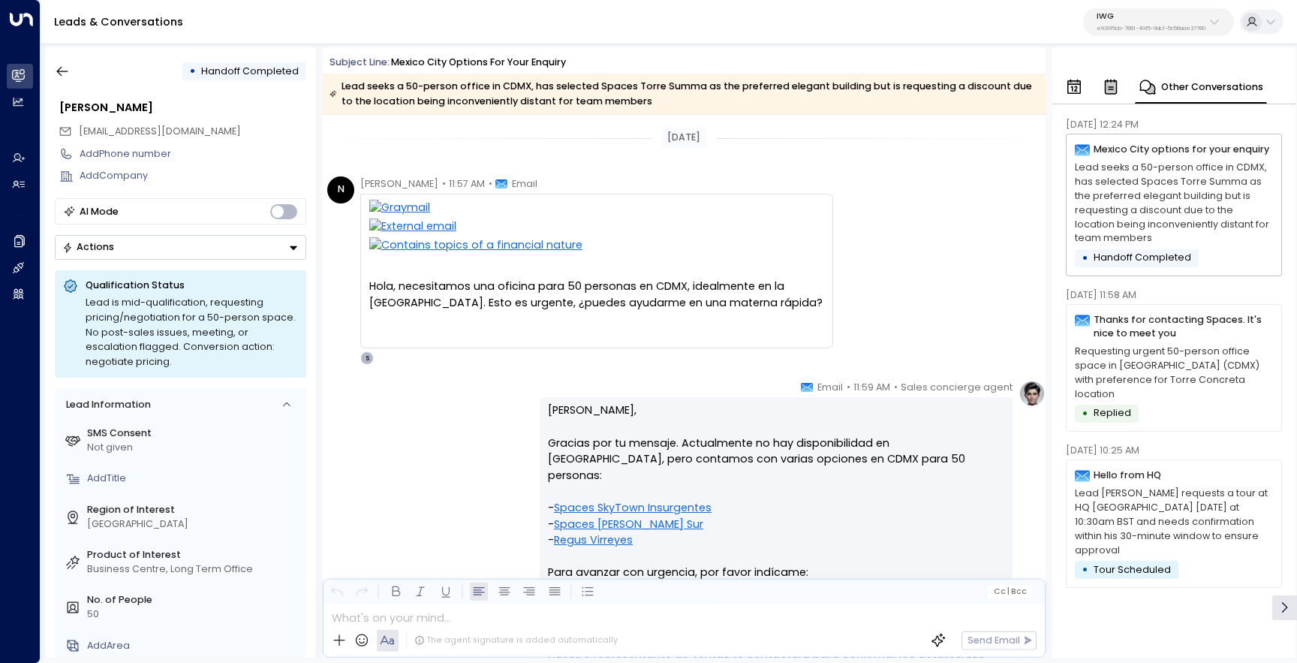
click at [1203, 488] on p "Lead Nick requests a tour at HQ King’s Cross today at 10:30am BST and needs con…" at bounding box center [1174, 521] width 198 height 71
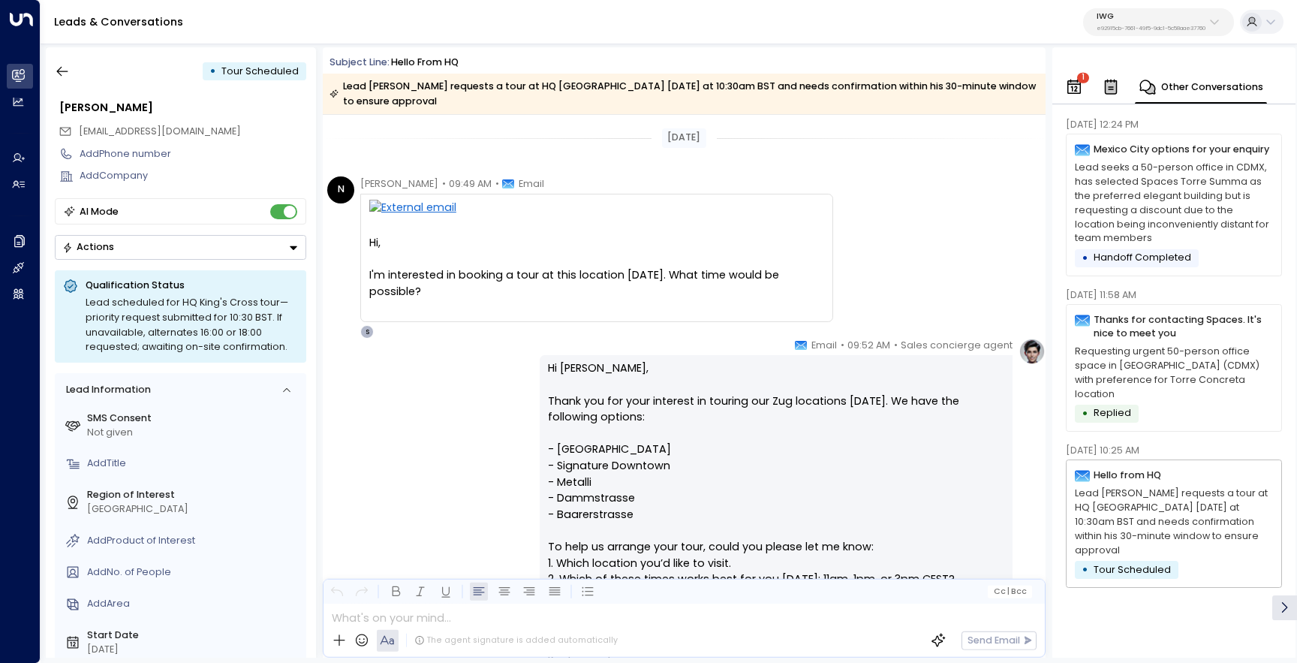
scroll to position [35, 0]
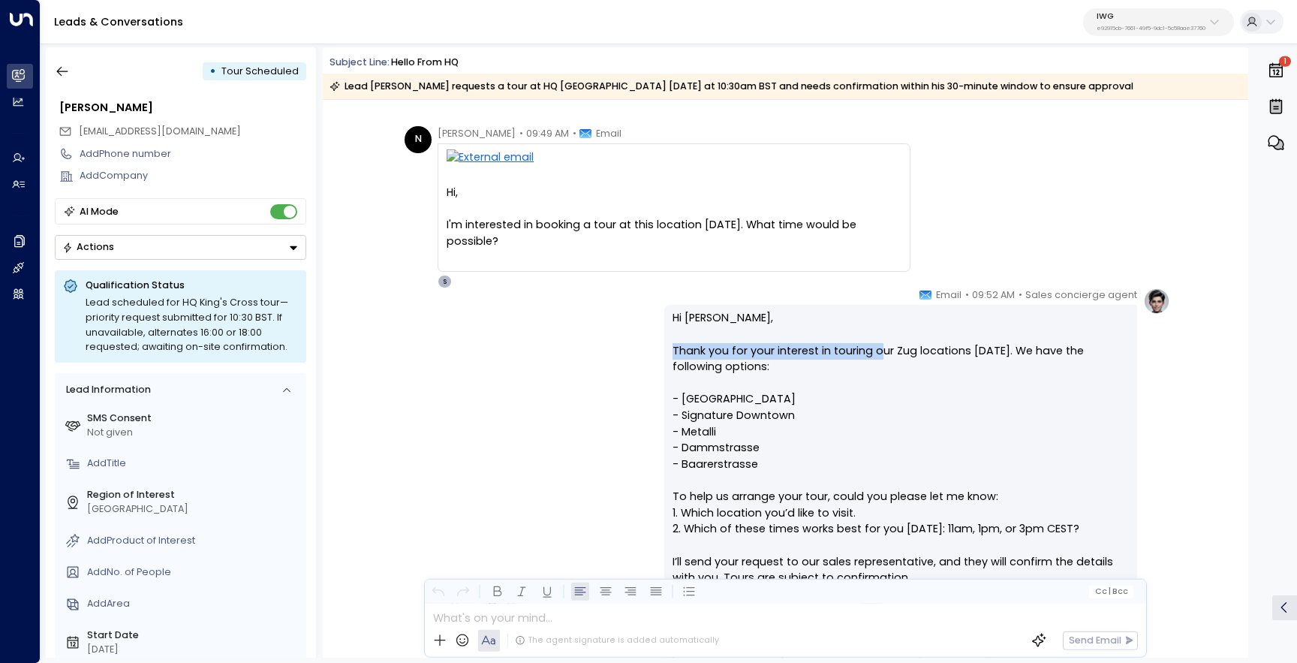
drag, startPoint x: 870, startPoint y: 351, endPoint x: 560, endPoint y: 343, distance: 310.2
click at [560, 343] on div "Sales concierge agent • 09:52 AM • Email Hi Nick, Thank you for your interest i…" at bounding box center [785, 510] width 770 height 444
drag, startPoint x: 1002, startPoint y: 351, endPoint x: 670, endPoint y: 350, distance: 332.6
click at [670, 350] on div "Hi Nick, Thank you for your interest in touring our Zug locations today. We hav…" at bounding box center [900, 510] width 473 height 410
copy p "Thank you for your interest in touring our Zug locations today."
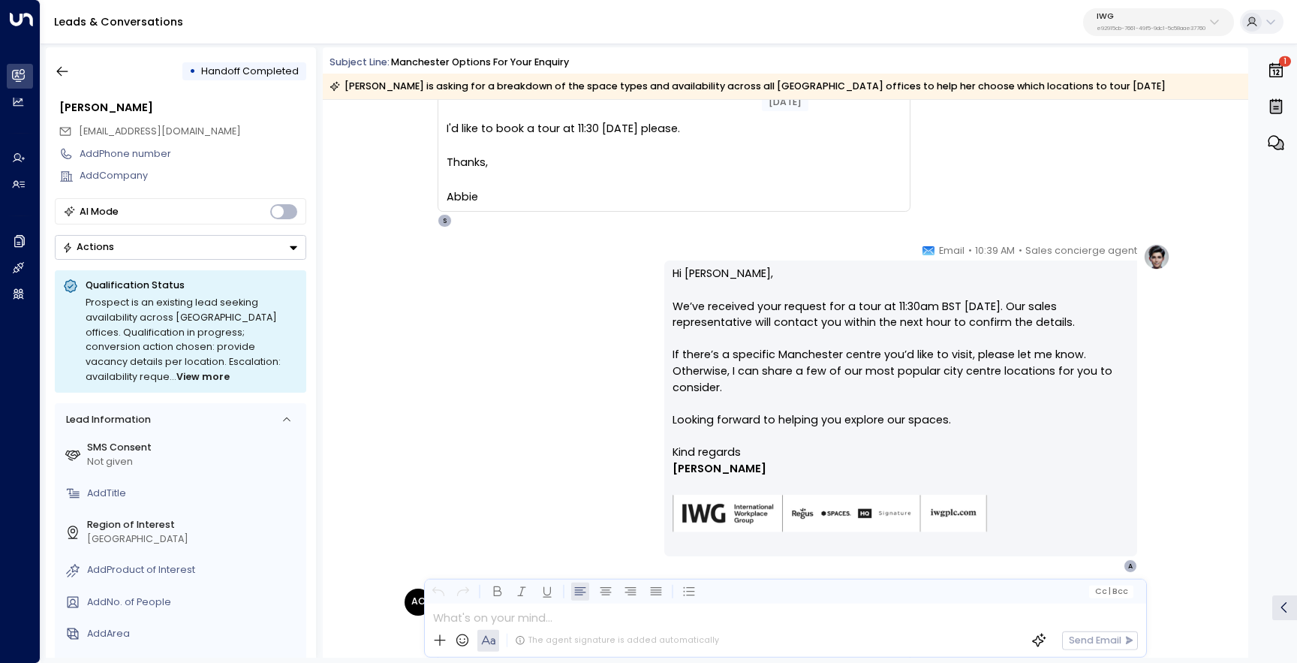
scroll to position [206, 0]
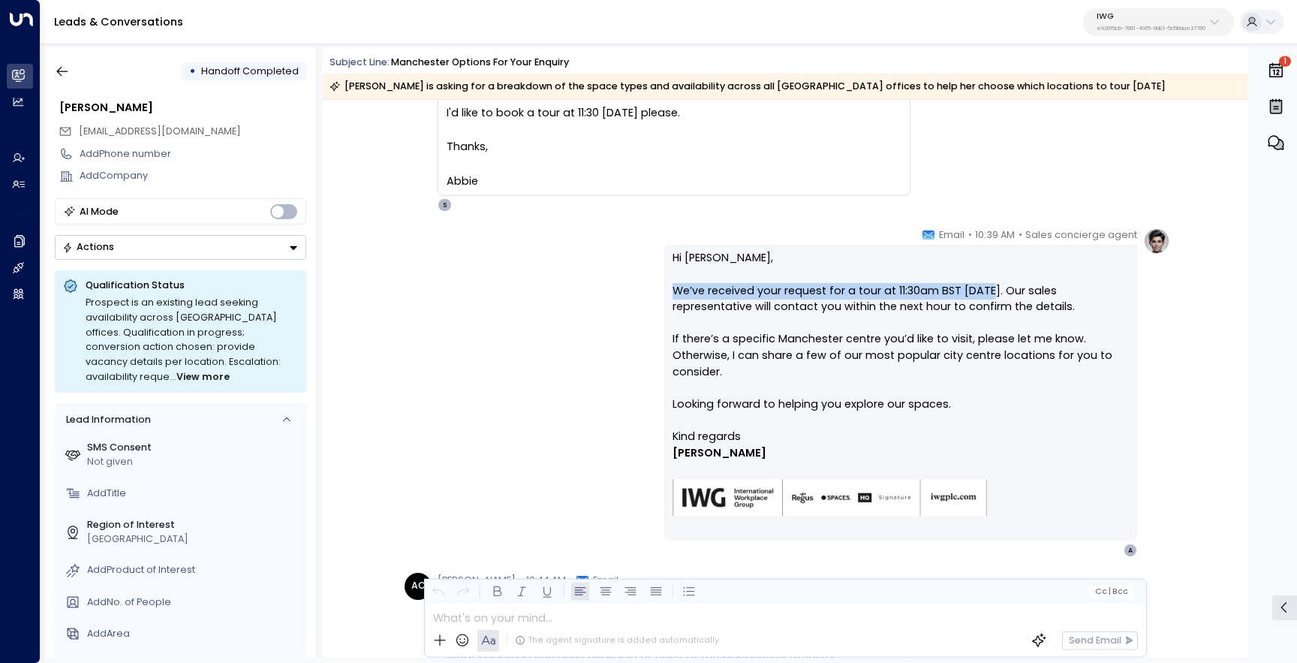
drag, startPoint x: 990, startPoint y: 291, endPoint x: 666, endPoint y: 292, distance: 324.3
click at [666, 292] on div "Hi Abbie, We’ve received your request for a tour at 11:30am BST today. Our sale…" at bounding box center [900, 393] width 473 height 296
copy p "We’ve received your request for a tour at 11:30am BST today"
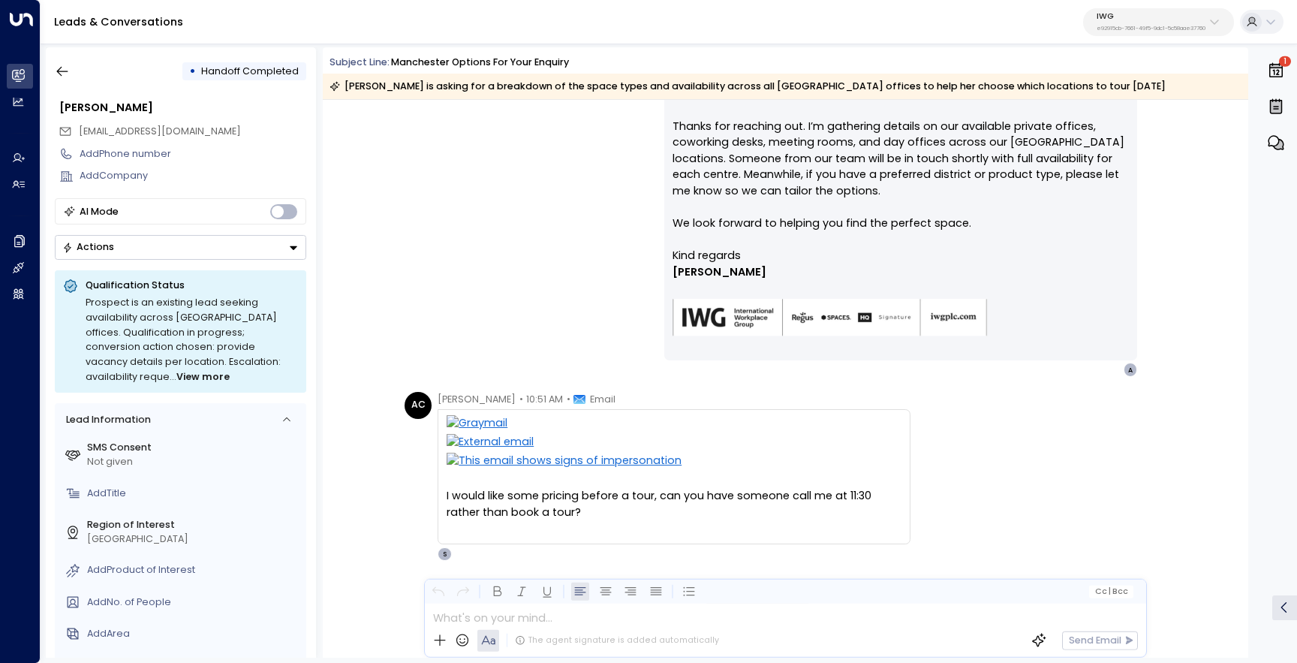
scroll to position [891, 0]
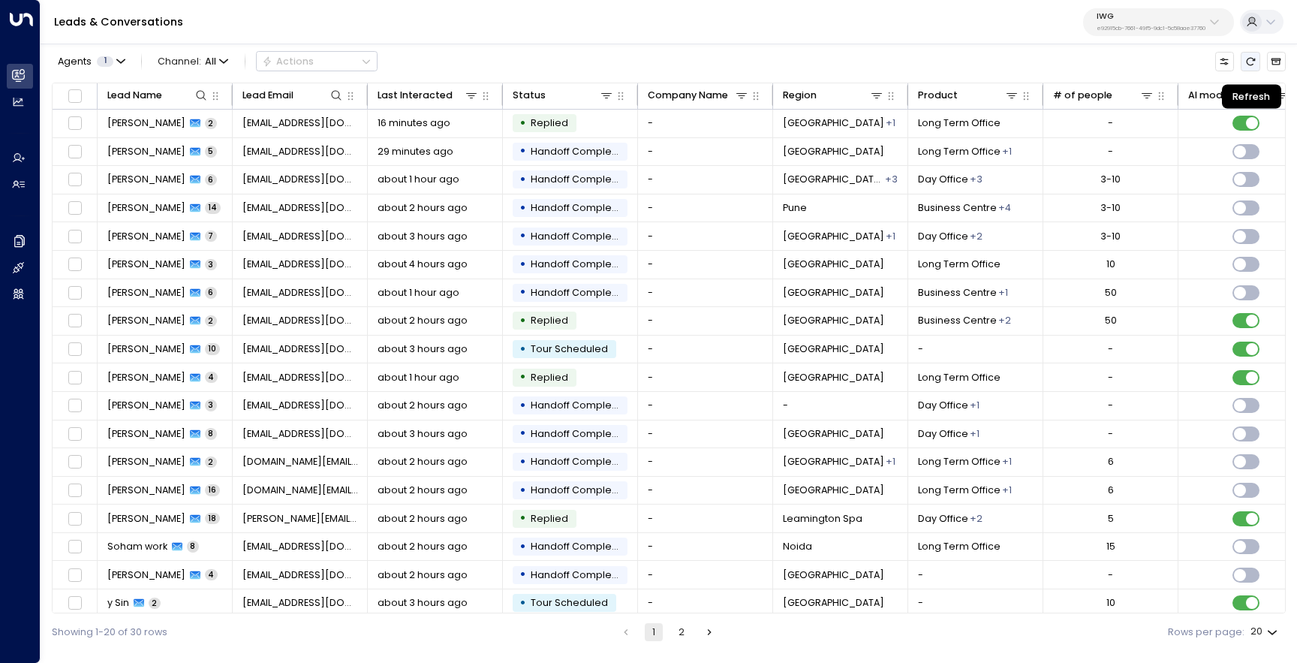
click at [1245, 56] on icon "Refresh" at bounding box center [1250, 61] width 11 height 11
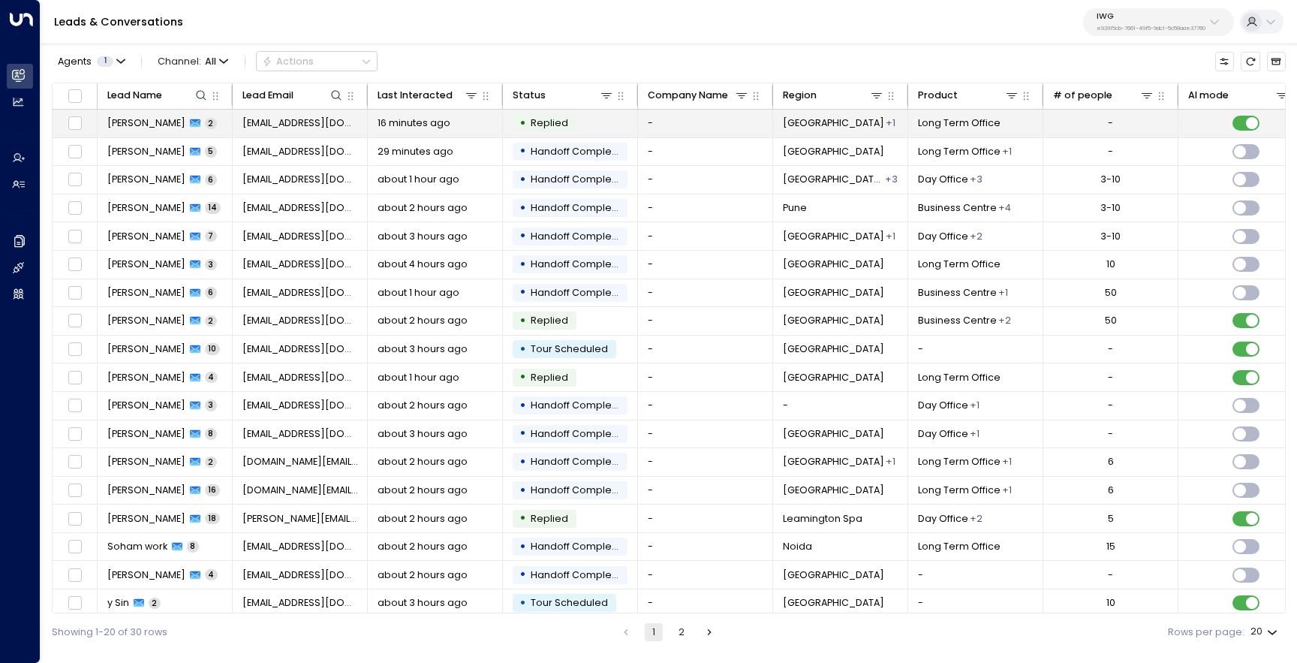
click at [153, 119] on span "[PERSON_NAME]" at bounding box center [146, 123] width 78 height 14
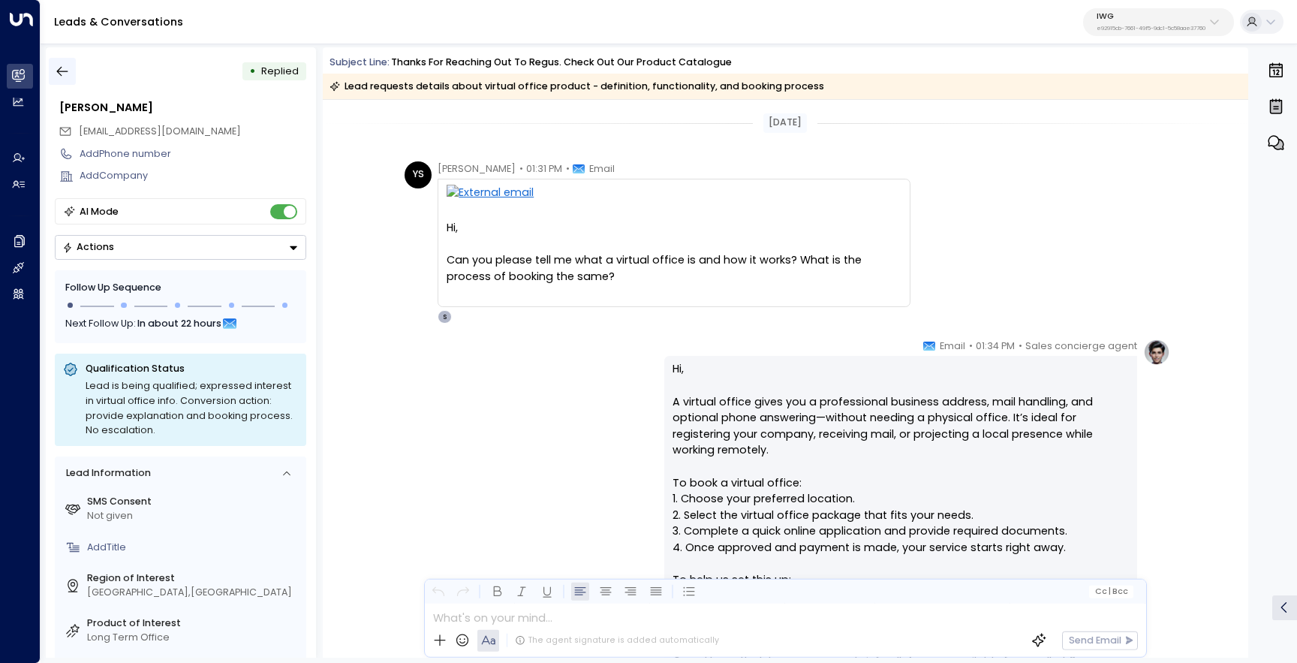
click at [65, 74] on icon "button" at bounding box center [62, 71] width 15 height 15
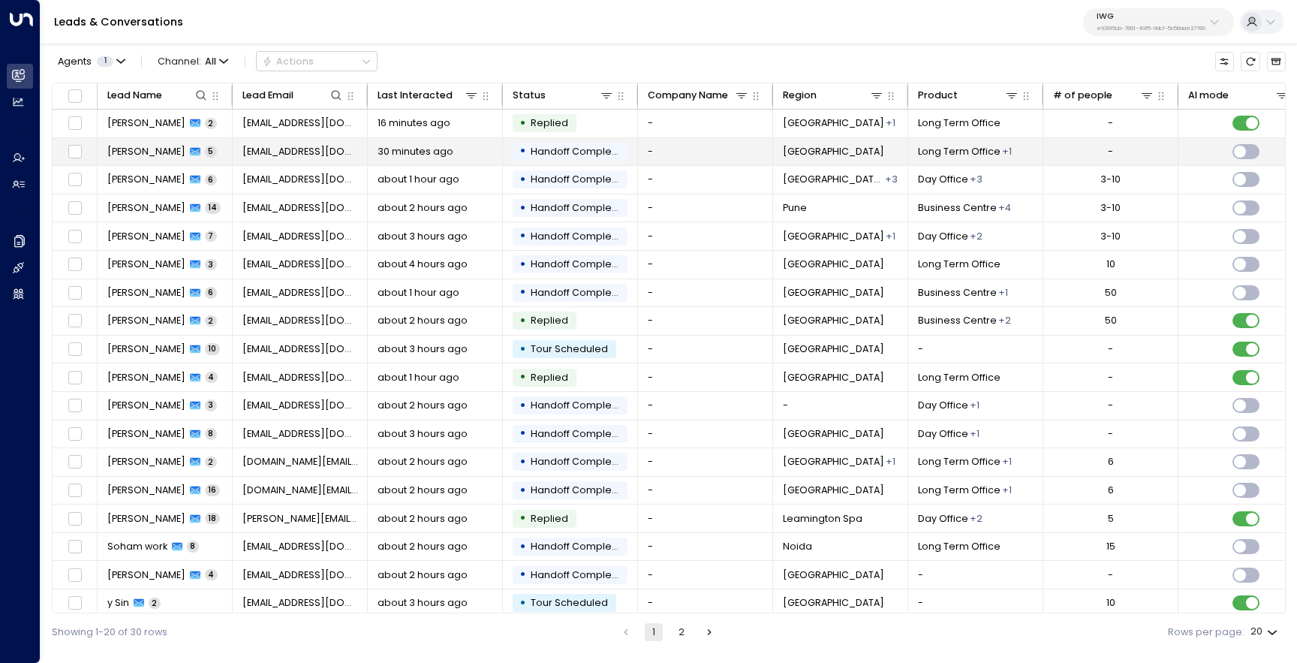
click at [136, 142] on td "Yuvraj Singh 5" at bounding box center [165, 152] width 135 height 28
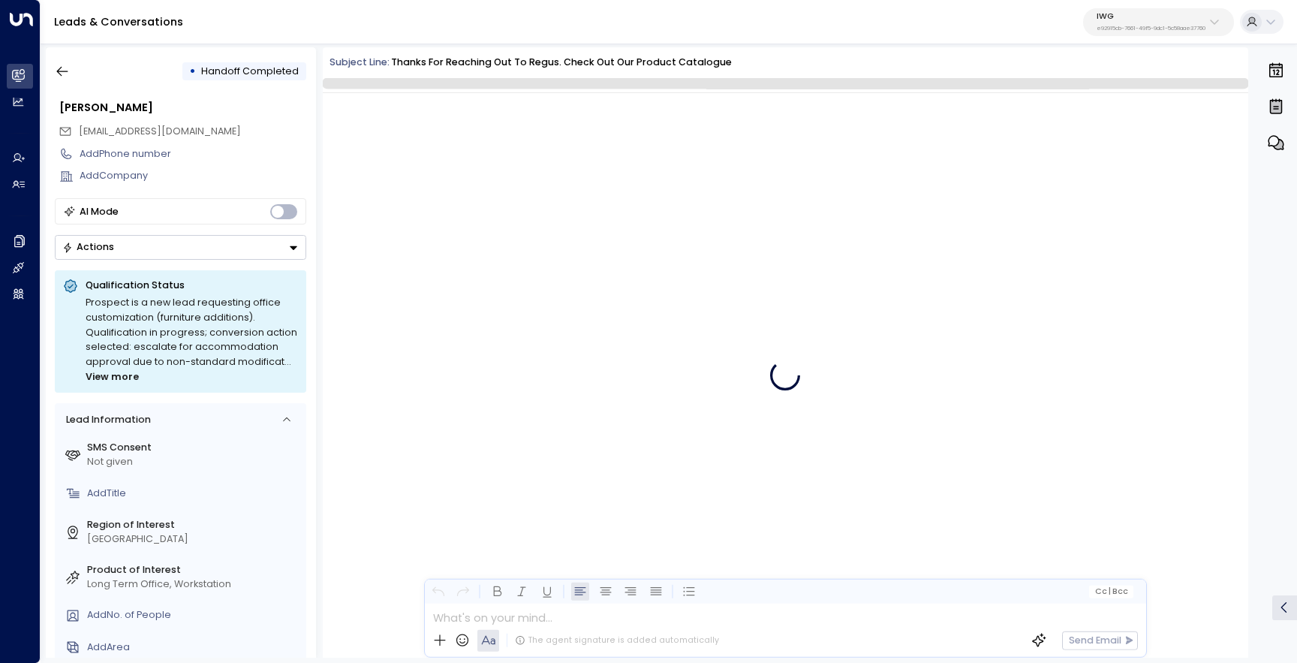
scroll to position [802, 0]
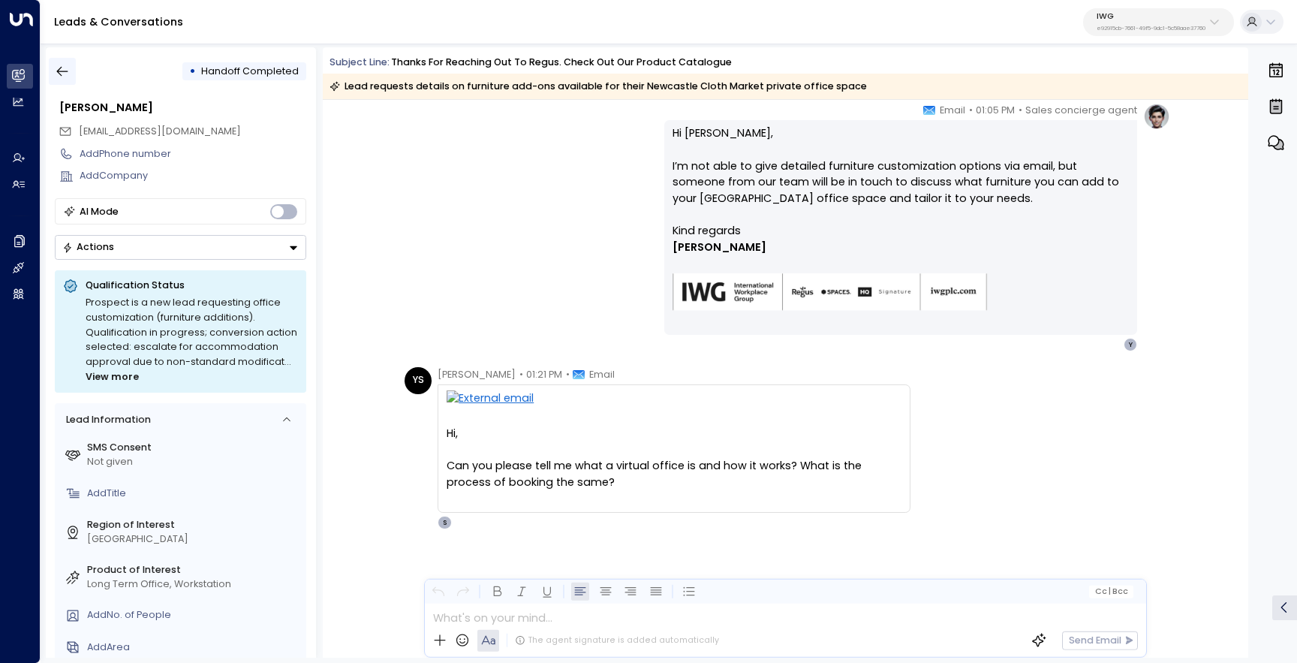
click at [57, 74] on icon "button" at bounding box center [62, 71] width 15 height 15
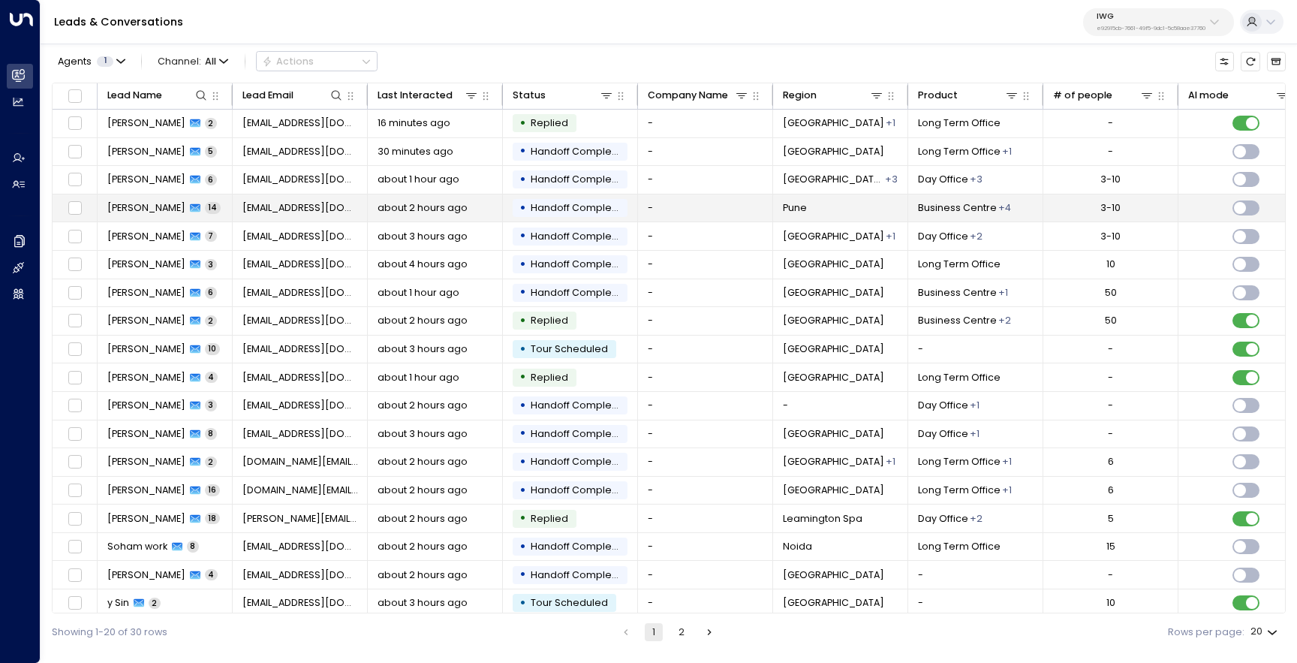
click at [149, 201] on span "[PERSON_NAME]" at bounding box center [146, 208] width 78 height 14
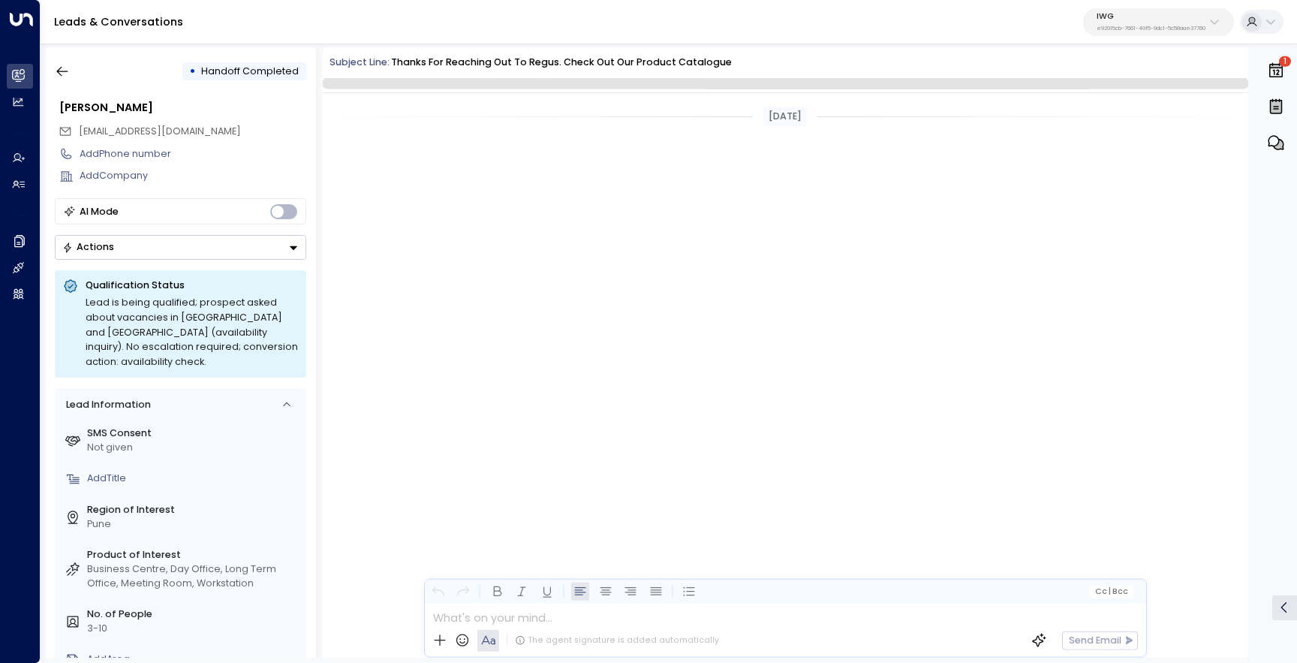
scroll to position [4349, 0]
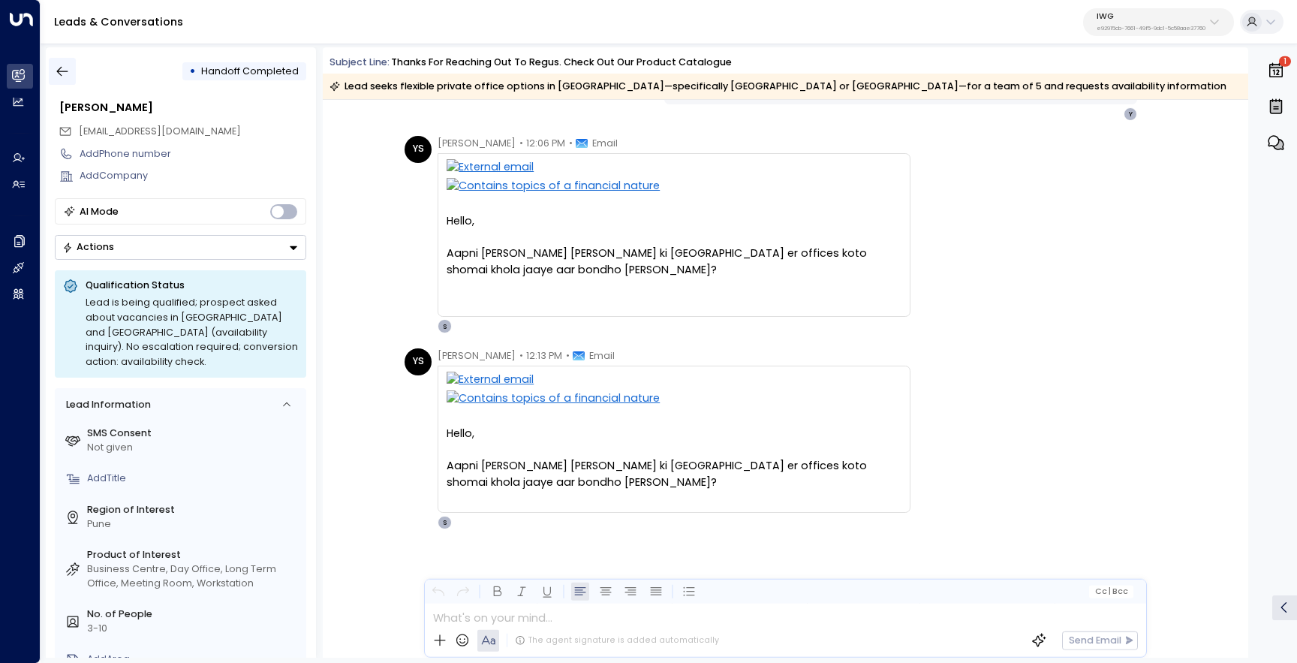
click at [65, 65] on icon "button" at bounding box center [62, 71] width 15 height 15
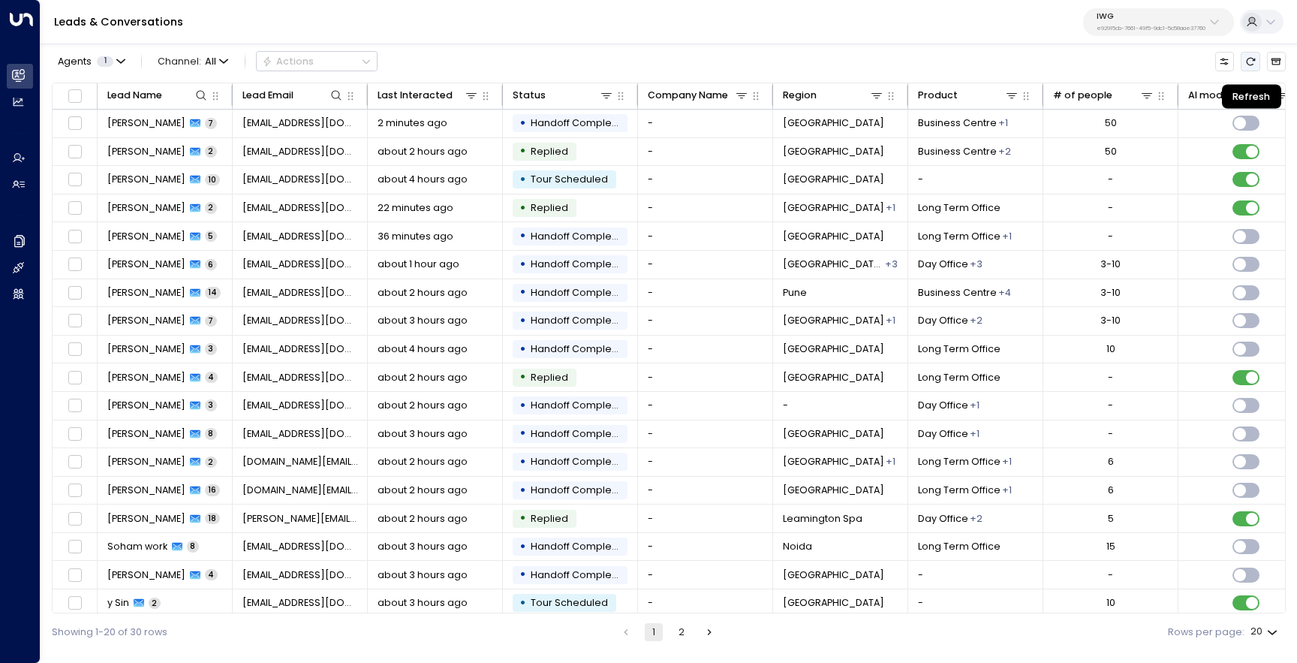
click at [1245, 62] on icon "Refresh" at bounding box center [1250, 61] width 11 height 11
click at [1176, 24] on div "IWG e92915cb-7661-49f5-9dc1-5c58aae37760" at bounding box center [1151, 22] width 109 height 20
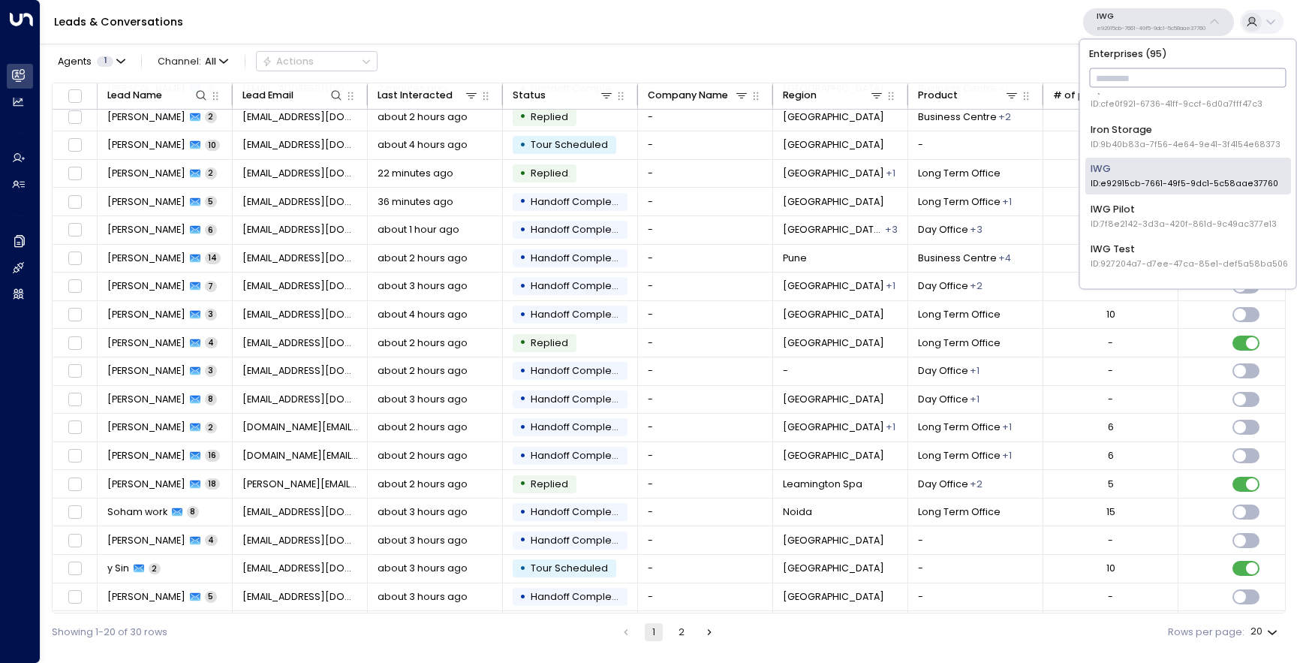
scroll to position [1091, 0]
click at [1039, 55] on div "Agents 1 Channel: All Actions" at bounding box center [669, 61] width 1234 height 29
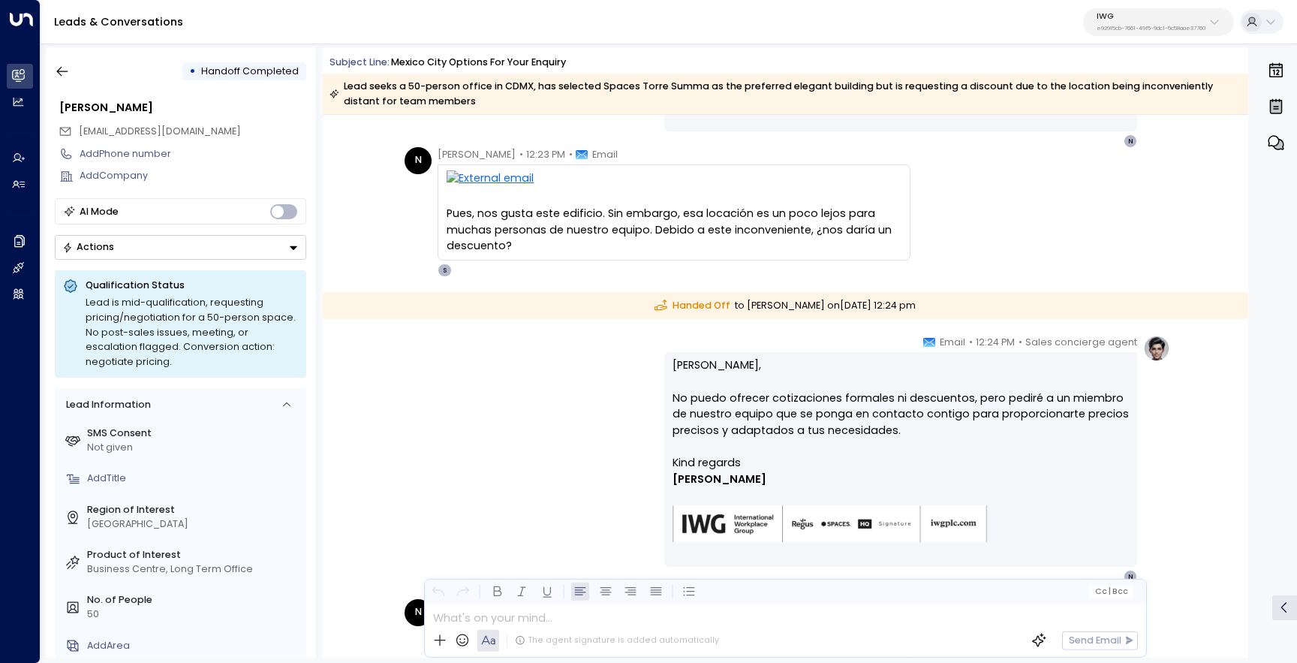
scroll to position [1215, 0]
click at [73, 68] on button "button" at bounding box center [62, 71] width 27 height 27
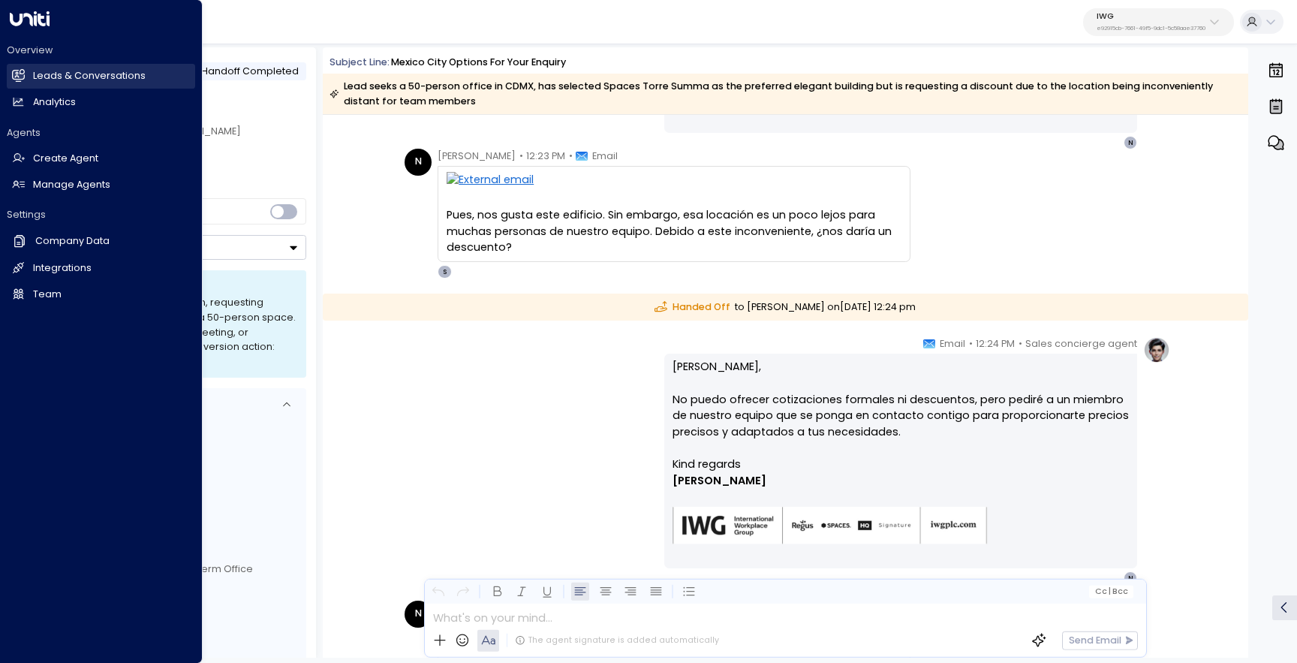
click at [22, 71] on icon at bounding box center [18, 75] width 13 height 13
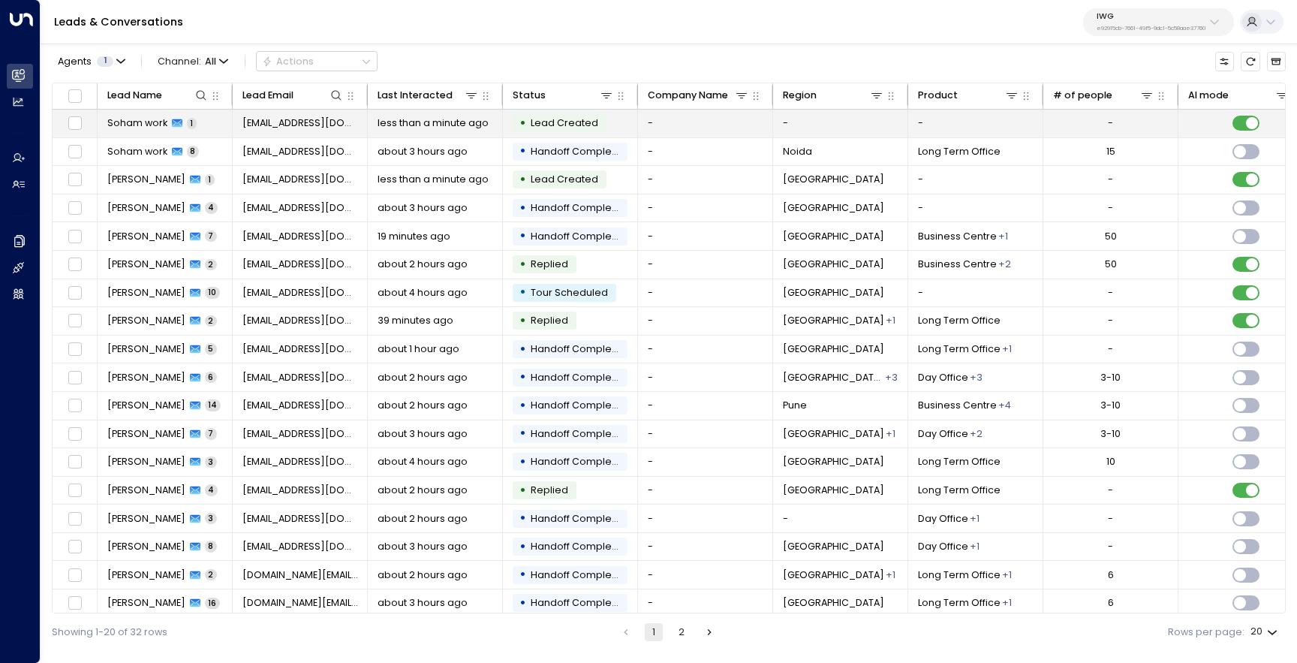
click at [147, 122] on span "Soham work" at bounding box center [137, 123] width 60 height 14
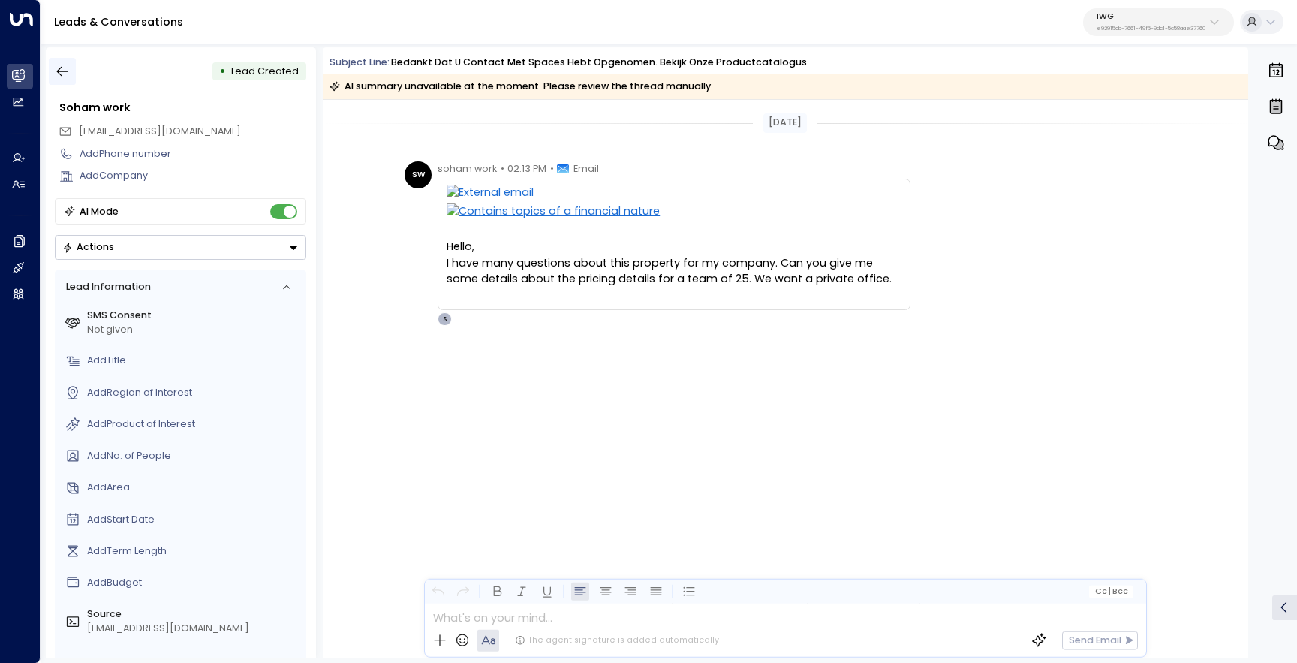
click at [56, 64] on icon "button" at bounding box center [62, 71] width 15 height 15
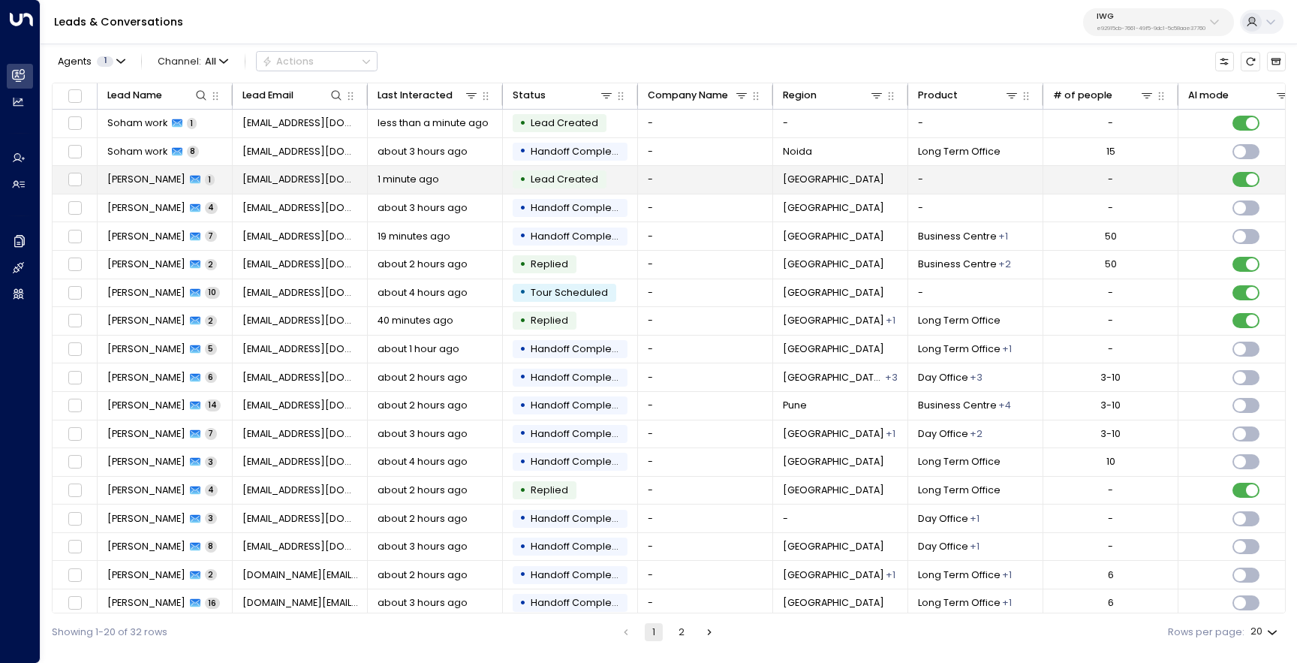
click at [127, 176] on span "[PERSON_NAME]" at bounding box center [146, 180] width 78 height 14
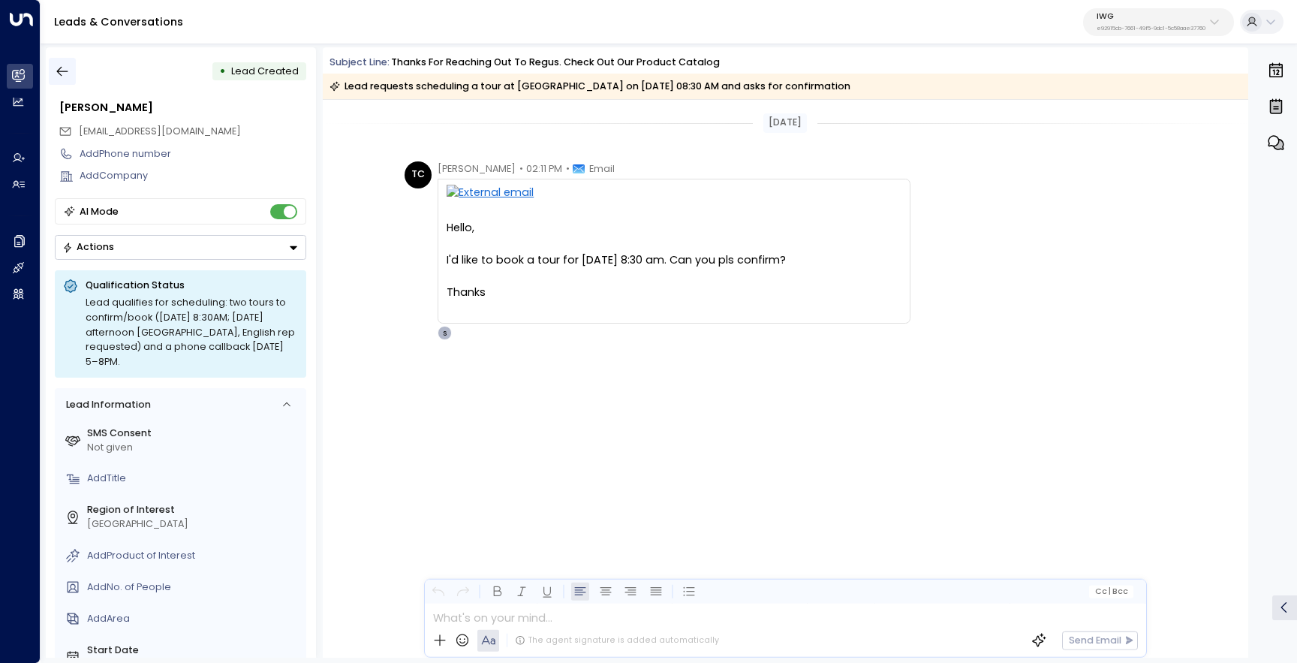
click at [71, 68] on button "button" at bounding box center [62, 71] width 27 height 27
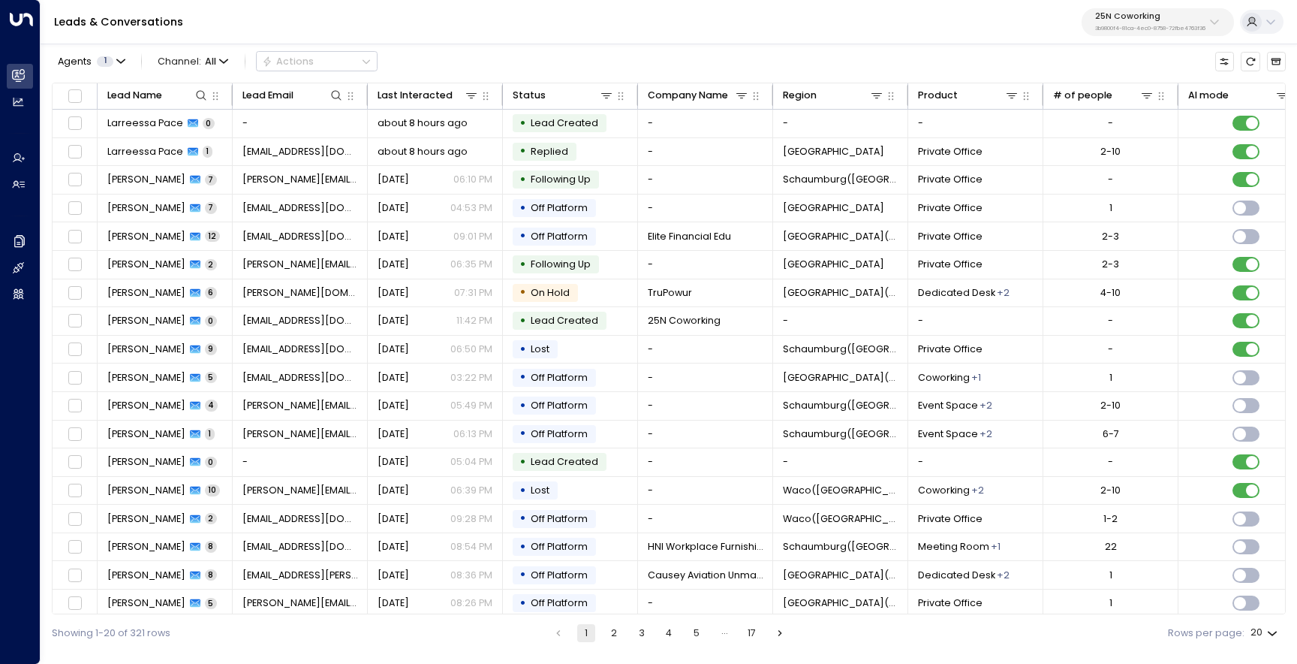
click at [1137, 30] on p "3b9800f4-81ca-4ec0-8758-72fbe4763f36" at bounding box center [1150, 29] width 110 height 6
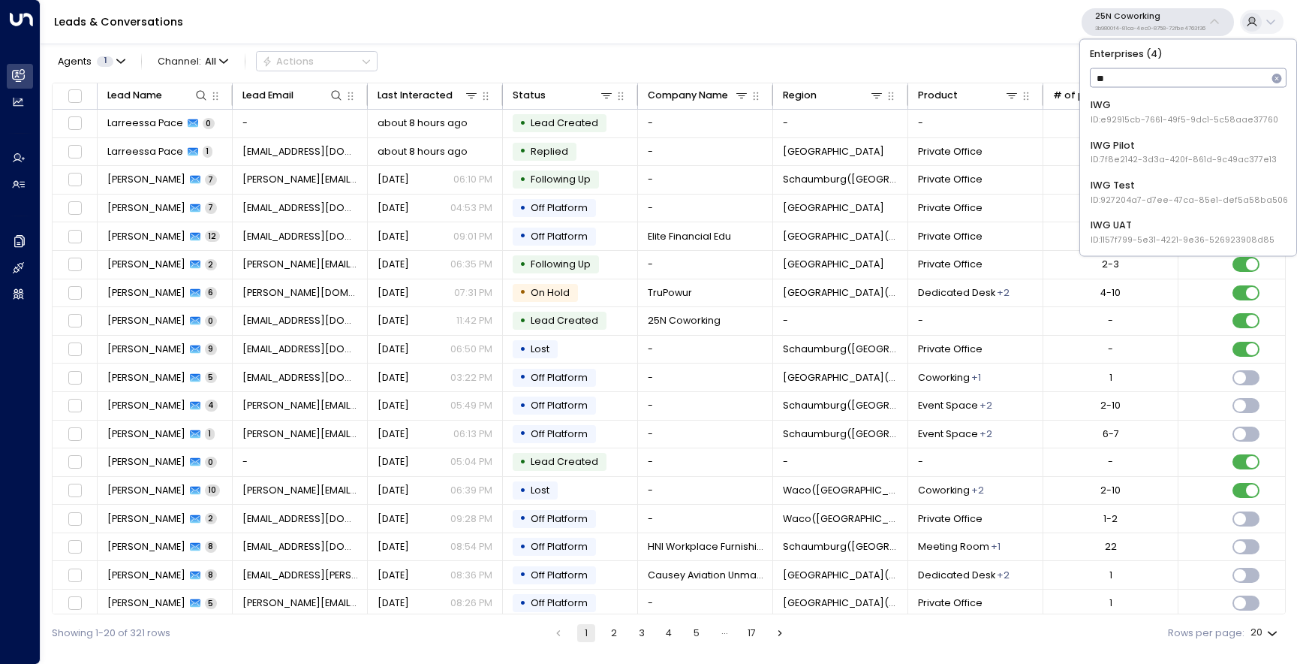
type input "***"
click at [1130, 106] on div "IWG ID: e92915cb-7661-49f5-9dc1-5c58aae37760" at bounding box center [1185, 112] width 188 height 28
